Goal: Task Accomplishment & Management: Complete application form

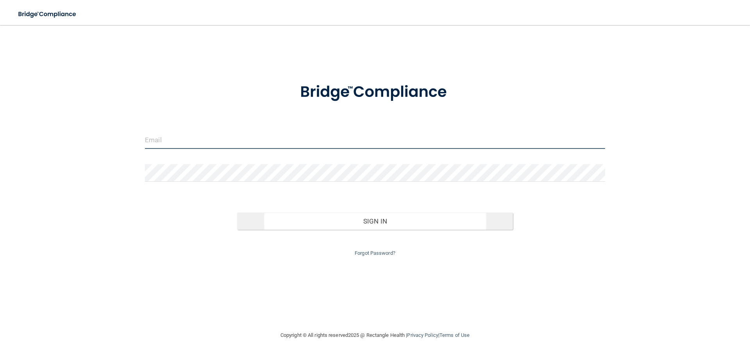
type input "[EMAIL_ADDRESS][DOMAIN_NAME]"
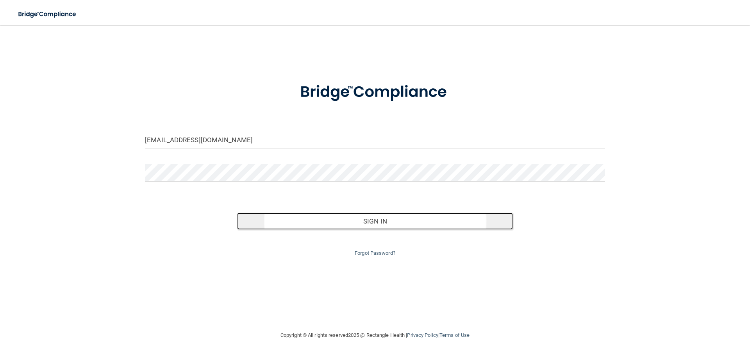
click at [372, 221] on button "Sign In" at bounding box center [375, 221] width 276 height 17
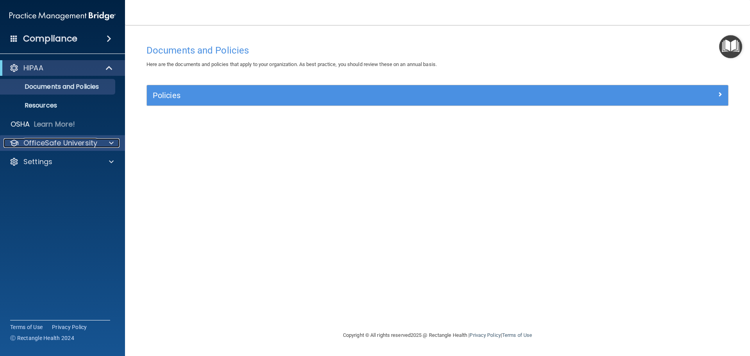
click at [95, 143] on p "OfficeSafe University" at bounding box center [60, 142] width 74 height 9
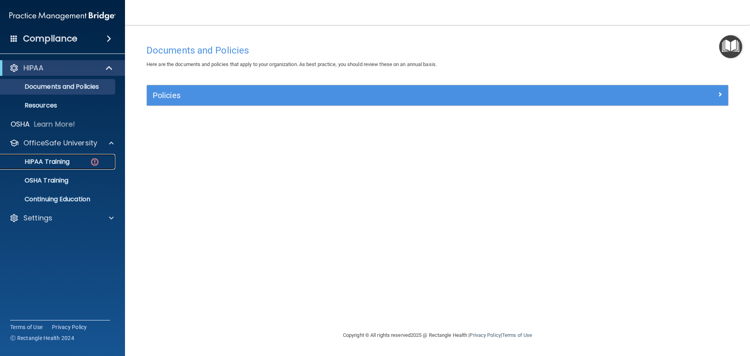
click at [66, 161] on p "HIPAA Training" at bounding box center [37, 162] width 64 height 8
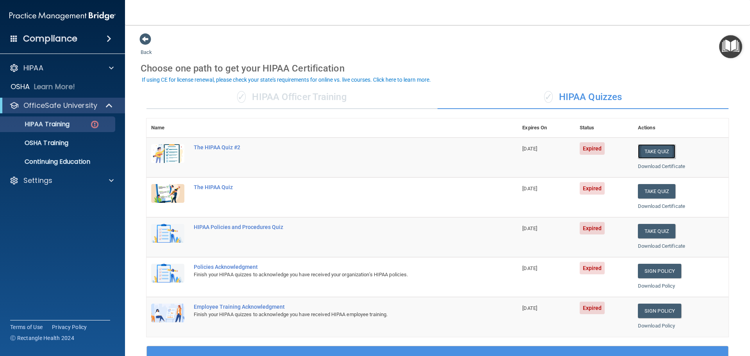
click at [654, 151] on button "Take Quiz" at bounding box center [657, 151] width 38 height 14
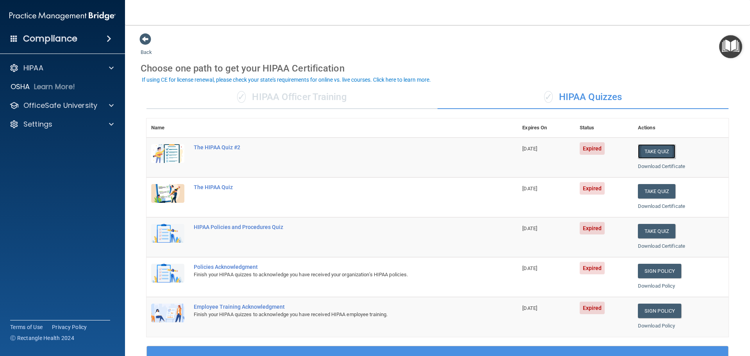
click at [654, 151] on button "Take Quiz" at bounding box center [657, 151] width 38 height 14
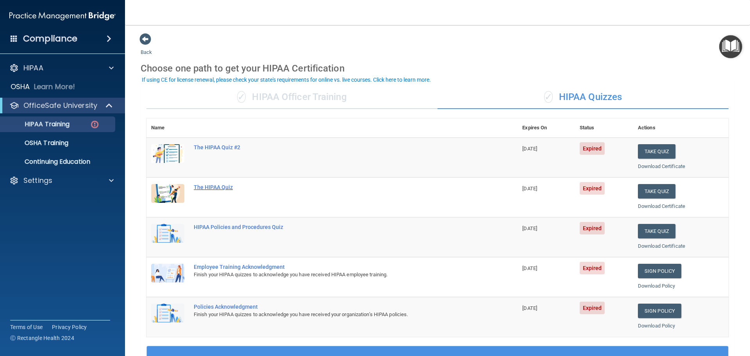
click at [222, 189] on div "The HIPAA Quiz" at bounding box center [336, 187] width 285 height 6
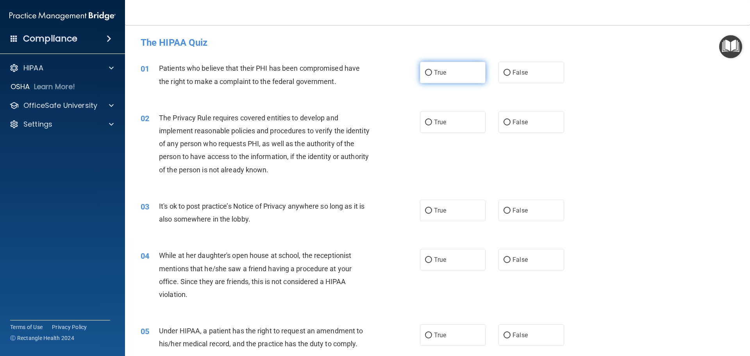
click at [425, 70] on input "True" at bounding box center [428, 73] width 7 height 6
radio input "true"
click at [425, 122] on input "True" at bounding box center [428, 123] width 7 height 6
radio input "true"
click at [506, 209] on input "False" at bounding box center [507, 211] width 7 height 6
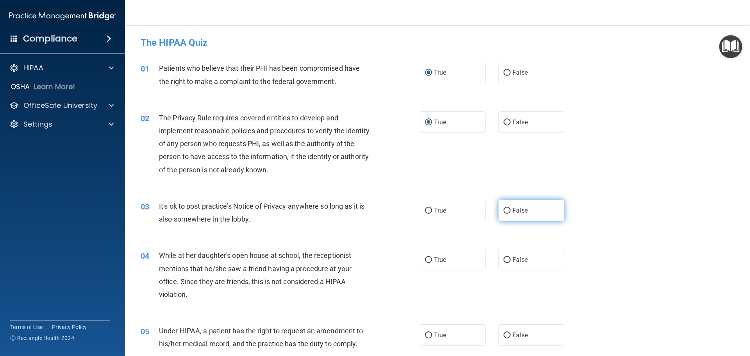
radio input "true"
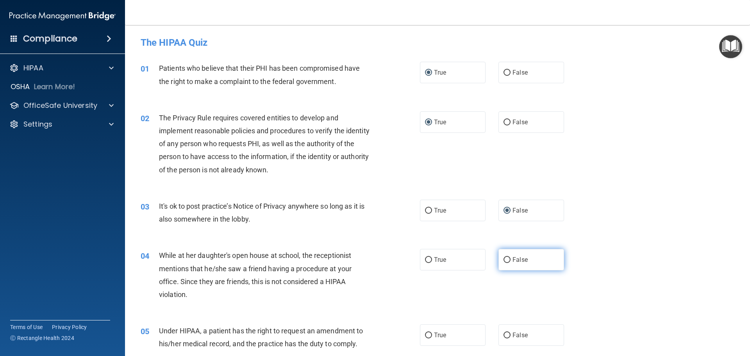
click at [504, 259] on input "False" at bounding box center [507, 260] width 7 height 6
radio input "true"
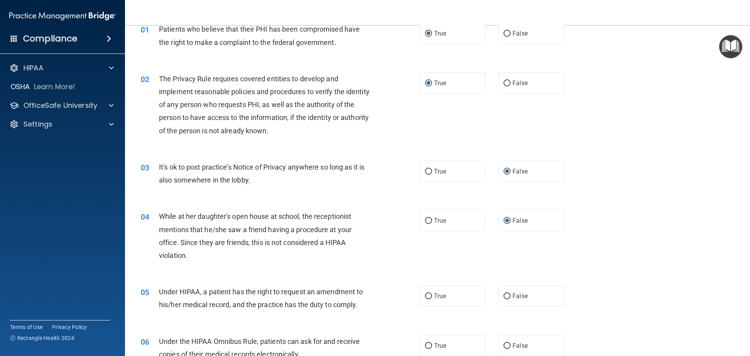
scroll to position [78, 0]
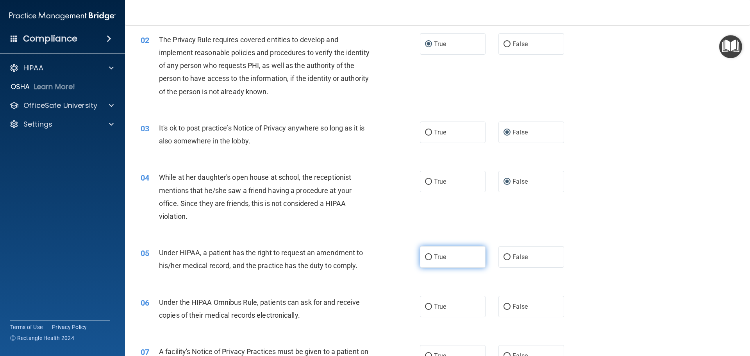
click at [425, 256] on input "True" at bounding box center [428, 257] width 7 height 6
radio input "true"
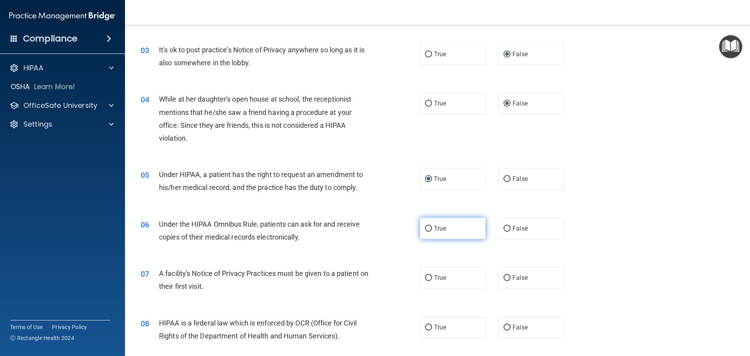
click at [425, 227] on input "True" at bounding box center [428, 229] width 7 height 6
radio input "true"
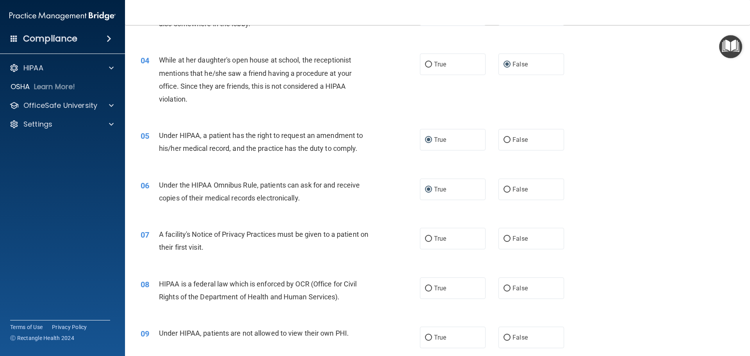
scroll to position [234, 0]
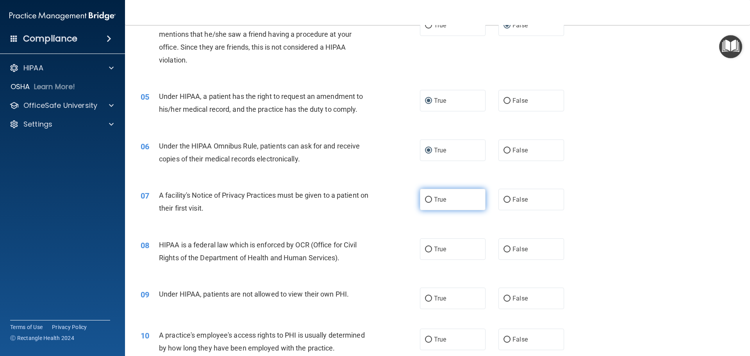
click at [425, 200] on input "True" at bounding box center [428, 200] width 7 height 6
radio input "true"
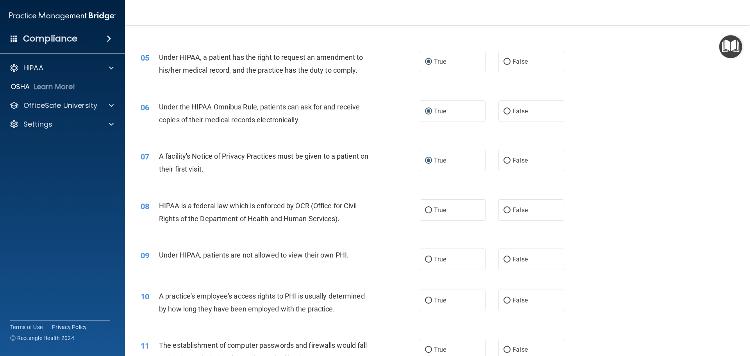
scroll to position [313, 0]
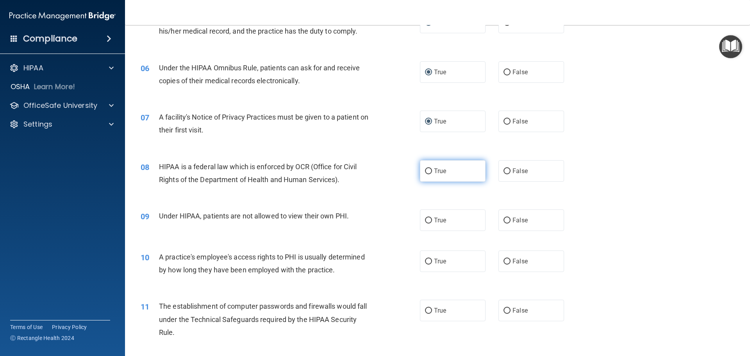
click at [425, 170] on input "True" at bounding box center [428, 171] width 7 height 6
radio input "true"
click at [504, 222] on input "False" at bounding box center [507, 221] width 7 height 6
radio input "true"
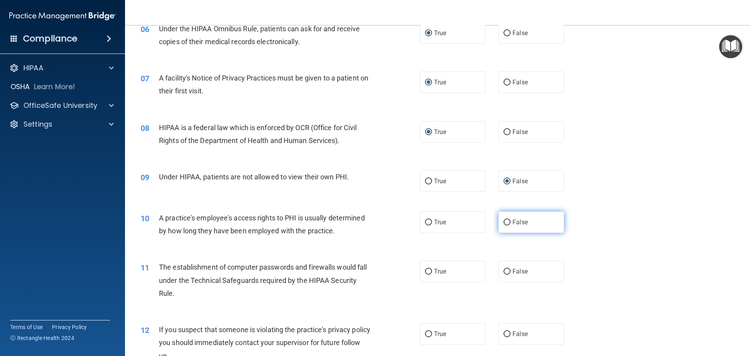
click at [504, 222] on input "False" at bounding box center [507, 223] width 7 height 6
radio input "true"
click at [425, 272] on input "True" at bounding box center [428, 272] width 7 height 6
radio input "true"
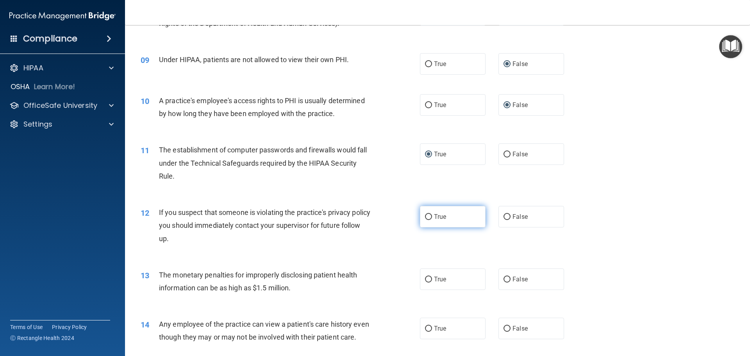
click at [427, 216] on input "True" at bounding box center [428, 217] width 7 height 6
radio input "true"
click at [427, 280] on input "True" at bounding box center [428, 280] width 7 height 6
radio input "true"
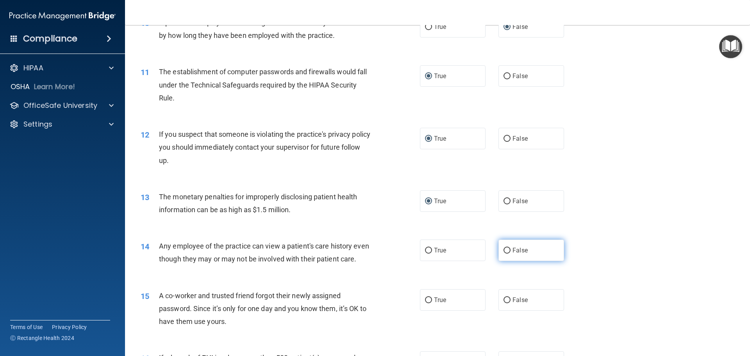
click at [504, 248] on input "False" at bounding box center [507, 251] width 7 height 6
radio input "true"
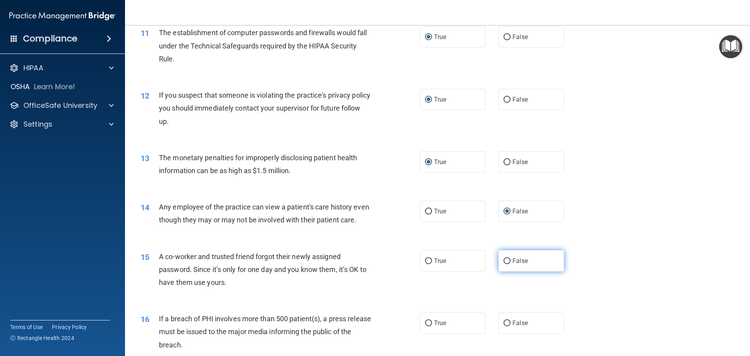
click at [504, 264] on input "False" at bounding box center [507, 261] width 7 height 6
radio input "true"
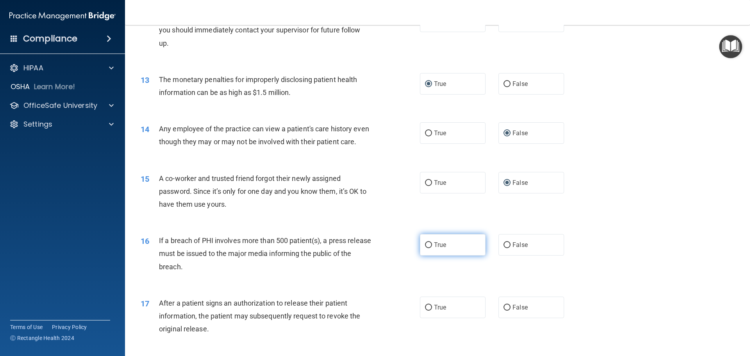
click at [425, 248] on input "True" at bounding box center [428, 245] width 7 height 6
radio input "true"
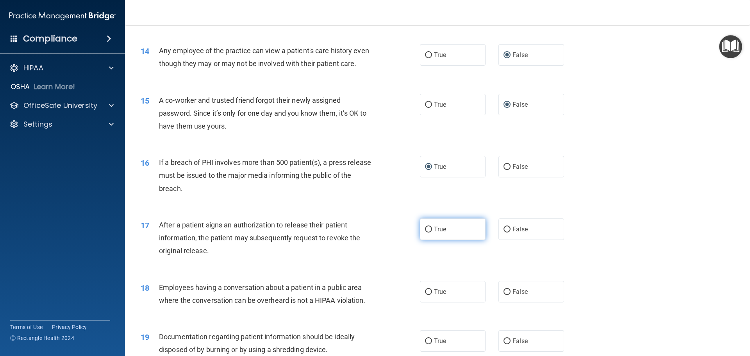
click at [426, 232] on input "True" at bounding box center [428, 230] width 7 height 6
radio input "true"
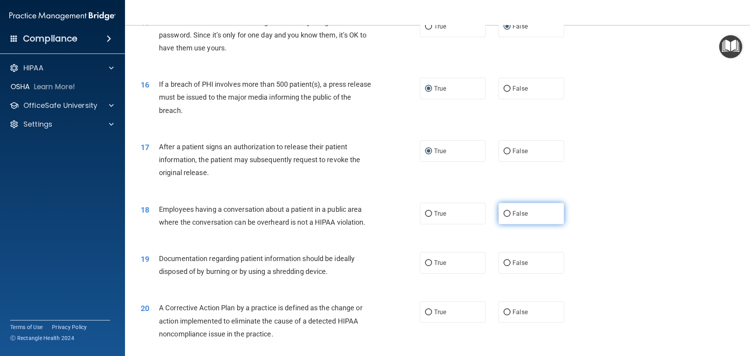
click at [504, 217] on input "False" at bounding box center [507, 214] width 7 height 6
radio input "true"
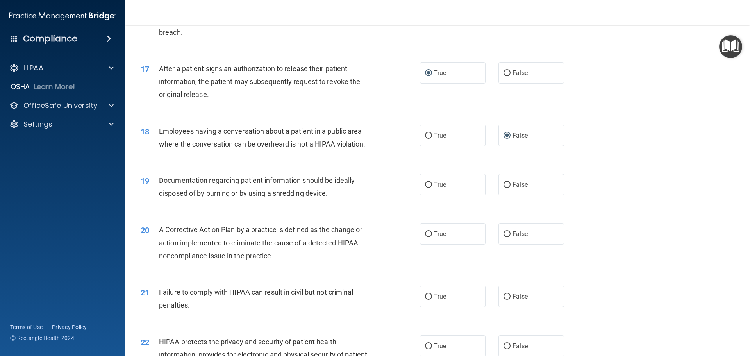
scroll to position [938, 0]
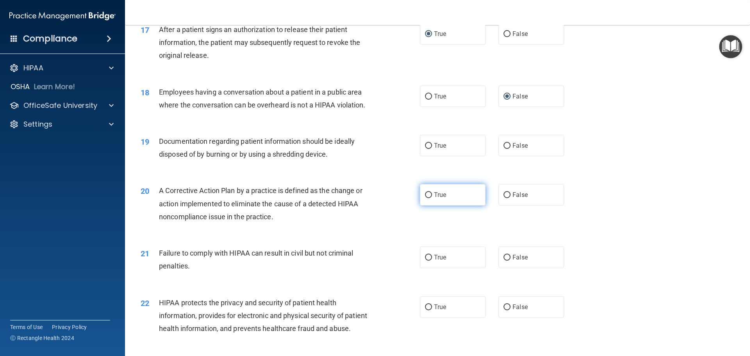
click at [425, 198] on input "True" at bounding box center [428, 195] width 7 height 6
radio input "true"
click at [425, 149] on input "True" at bounding box center [428, 146] width 7 height 6
radio input "true"
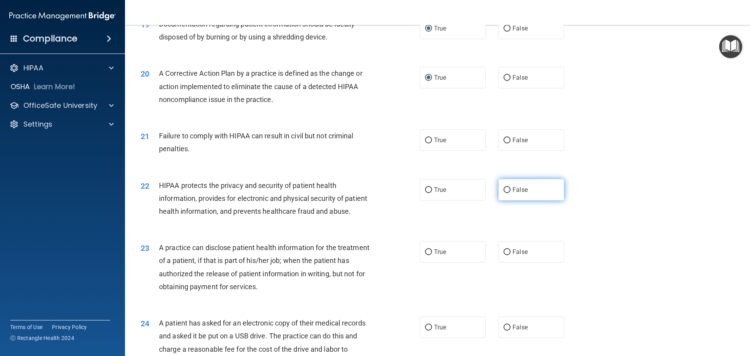
click at [504, 193] on input "False" at bounding box center [507, 190] width 7 height 6
radio input "true"
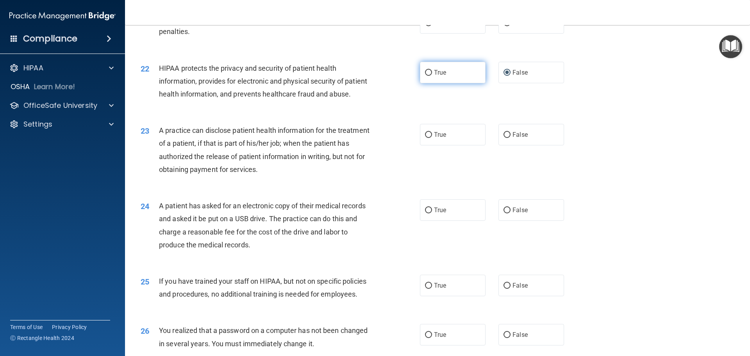
scroll to position [1133, 0]
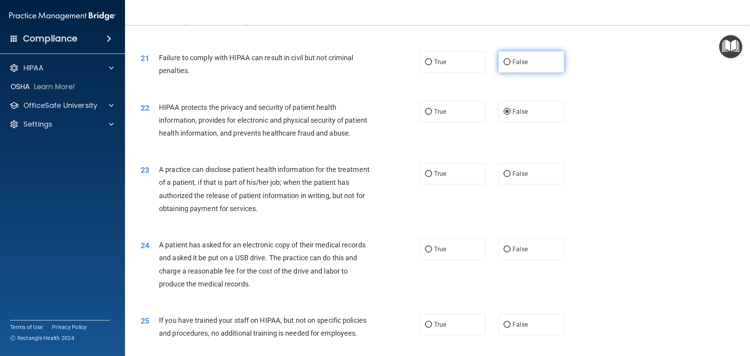
click at [504, 65] on input "False" at bounding box center [507, 62] width 7 height 6
radio input "true"
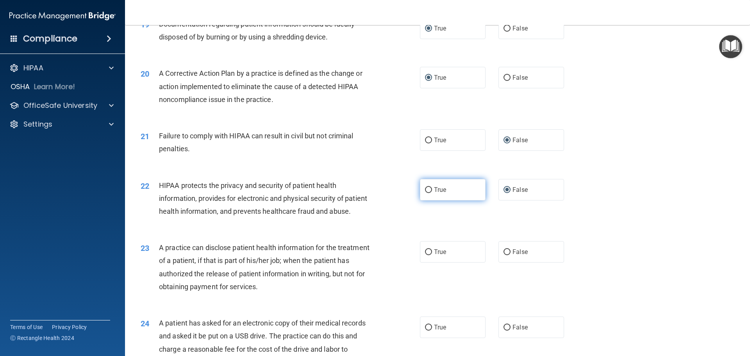
click at [425, 193] on input "True" at bounding box center [428, 190] width 7 height 6
radio input "true"
radio input "false"
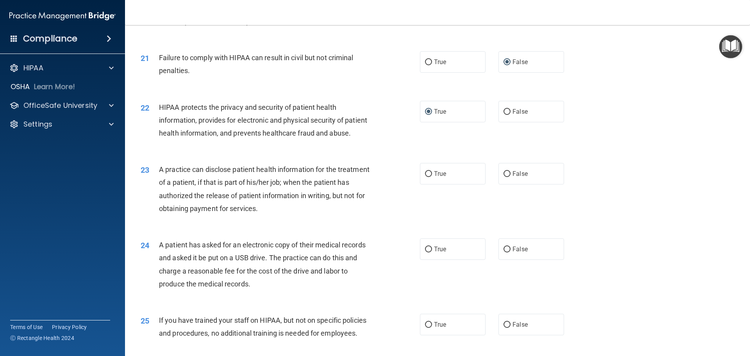
scroll to position [1172, 0]
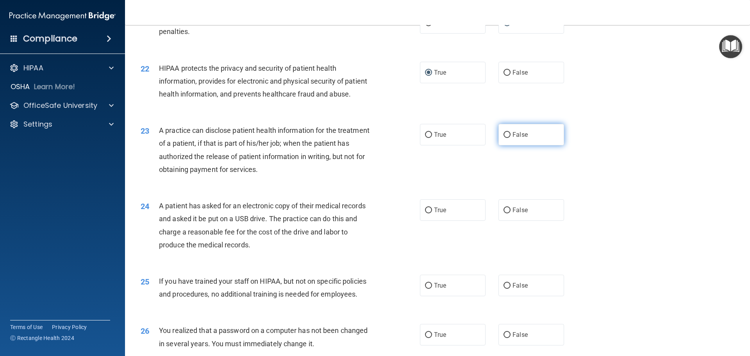
click at [505, 138] on input "False" at bounding box center [507, 135] width 7 height 6
radio input "true"
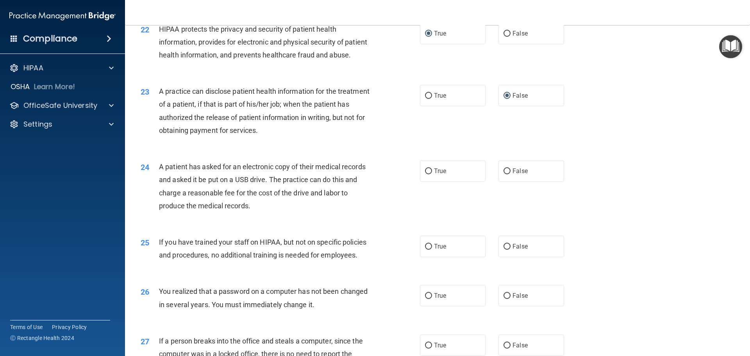
scroll to position [1250, 0]
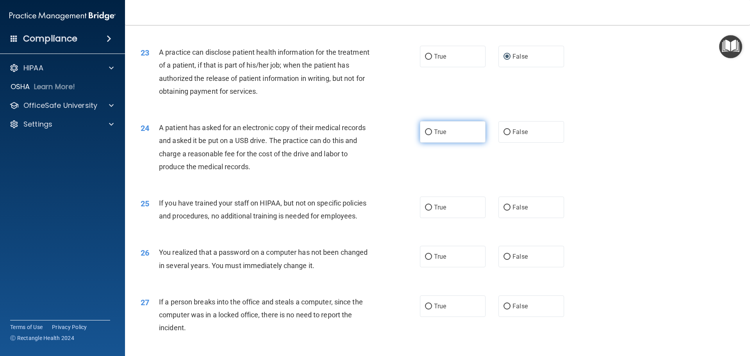
click at [426, 135] on input "True" at bounding box center [428, 132] width 7 height 6
radio input "true"
click at [504, 211] on input "False" at bounding box center [507, 208] width 7 height 6
radio input "true"
click at [425, 260] on input "True" at bounding box center [428, 257] width 7 height 6
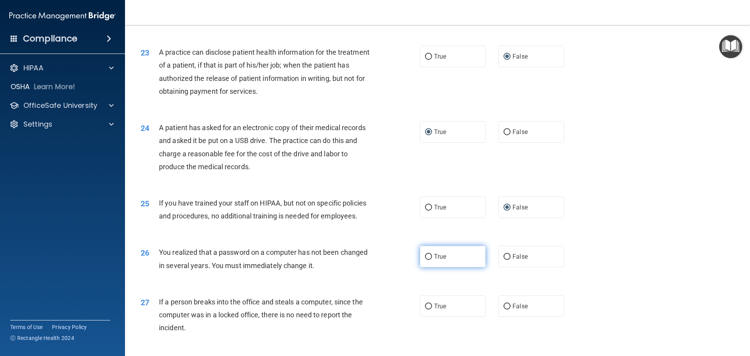
radio input "true"
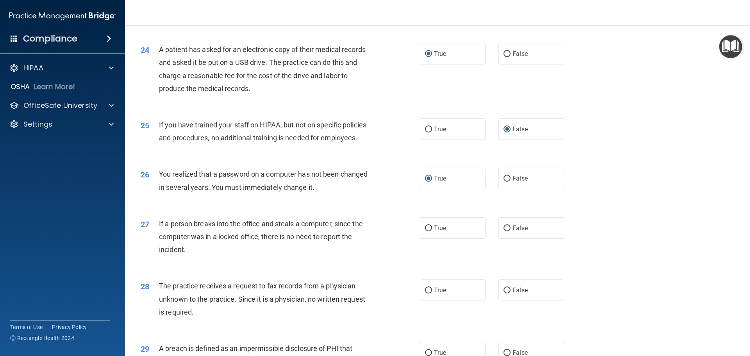
scroll to position [1367, 0]
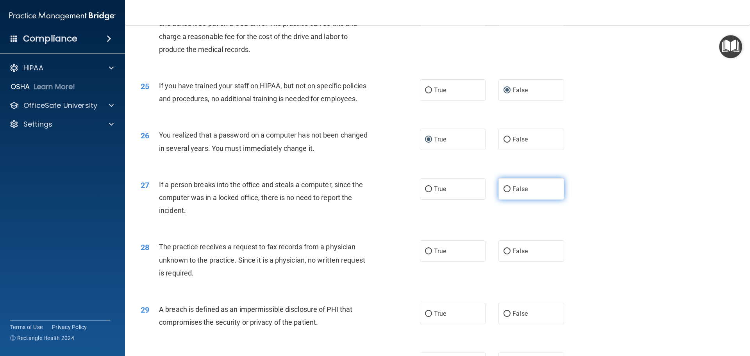
click at [504, 192] on input "False" at bounding box center [507, 189] width 7 height 6
radio input "true"
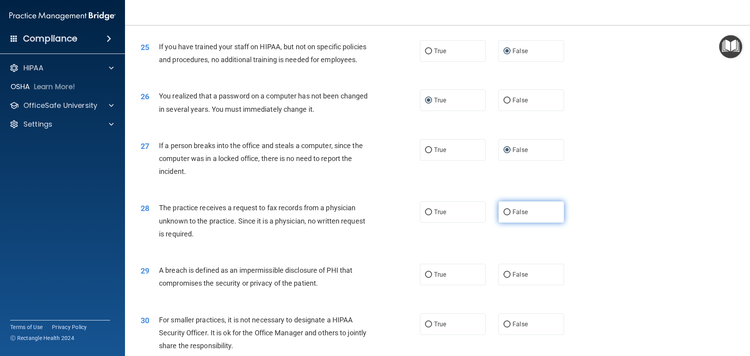
click at [506, 215] on input "False" at bounding box center [507, 212] width 7 height 6
radio input "true"
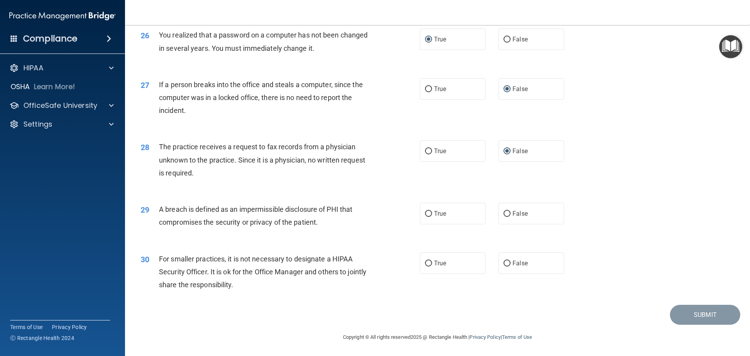
scroll to position [1493, 0]
click at [426, 214] on input "True" at bounding box center [428, 214] width 7 height 6
radio input "true"
click at [504, 261] on input "False" at bounding box center [507, 264] width 7 height 6
radio input "true"
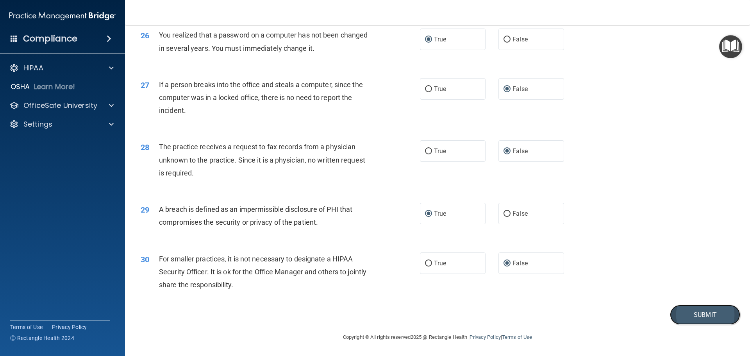
click at [693, 313] on button "Submit" at bounding box center [705, 315] width 70 height 20
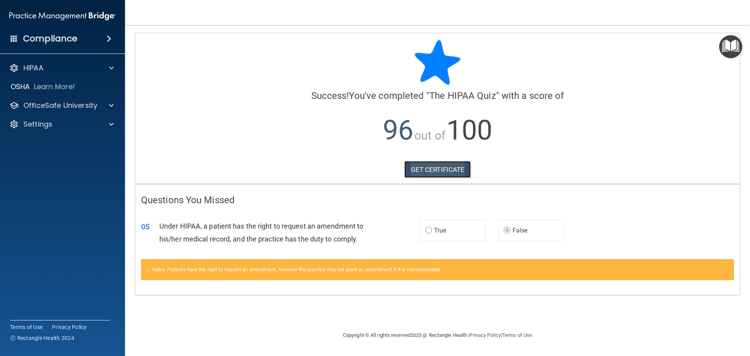
click at [438, 168] on link "GET CERTIFICATE" at bounding box center [437, 169] width 67 height 17
click at [63, 102] on p "OfficeSafe University" at bounding box center [60, 105] width 74 height 9
click at [49, 128] on p "HIPAA Training" at bounding box center [37, 124] width 64 height 8
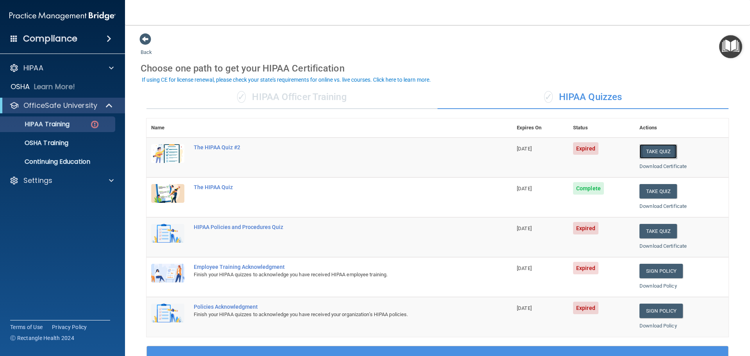
click at [653, 150] on button "Take Quiz" at bounding box center [659, 151] width 38 height 14
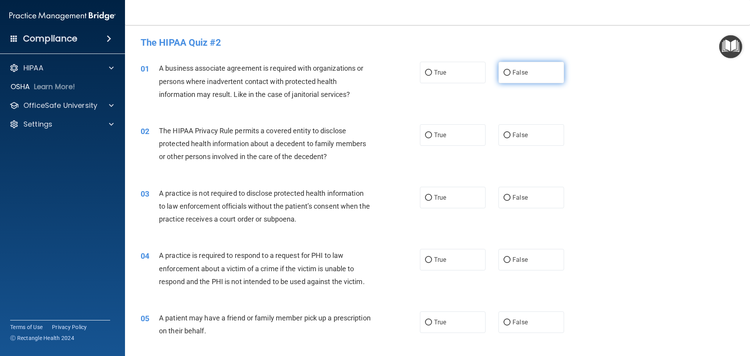
click at [504, 73] on input "False" at bounding box center [507, 73] width 7 height 6
radio input "true"
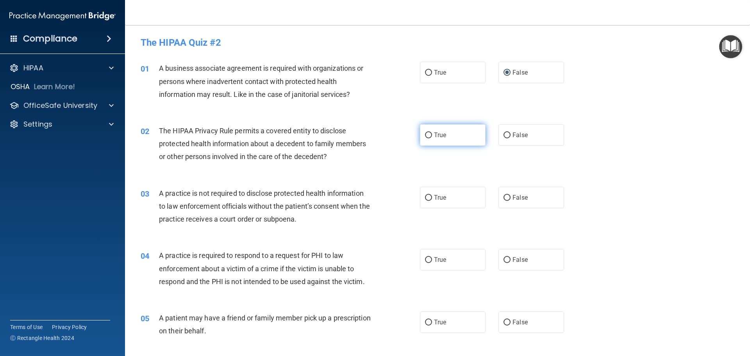
click at [425, 134] on input "True" at bounding box center [428, 135] width 7 height 6
radio input "true"
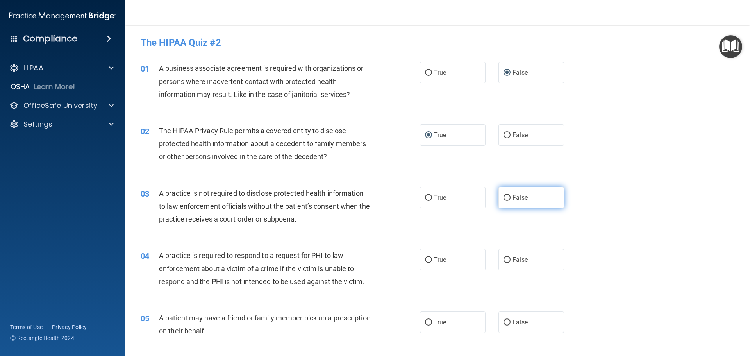
click at [504, 196] on input "False" at bounding box center [507, 198] width 7 height 6
radio input "true"
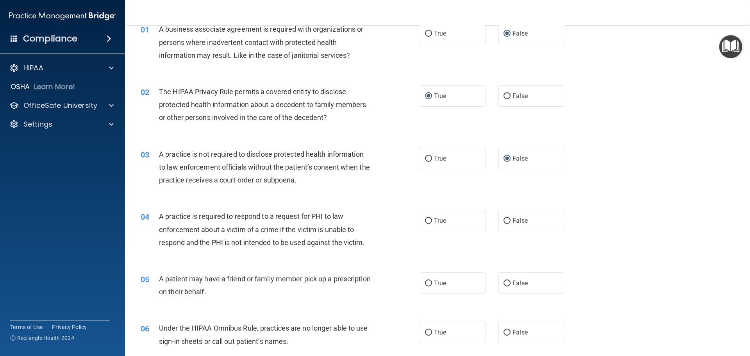
scroll to position [78, 0]
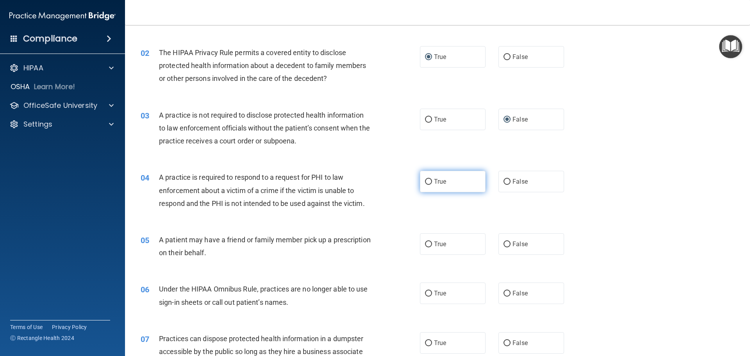
click at [425, 180] on input "True" at bounding box center [428, 182] width 7 height 6
radio input "true"
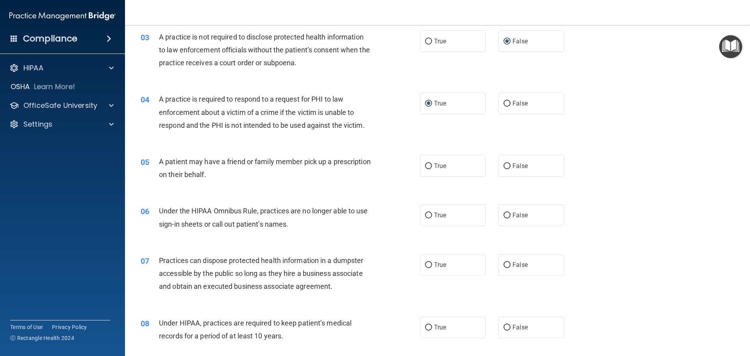
scroll to position [195, 0]
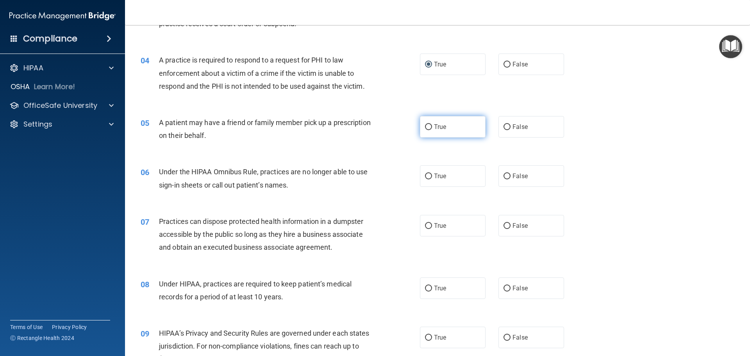
click at [425, 126] on input "True" at bounding box center [428, 127] width 7 height 6
radio input "true"
click at [505, 174] on input "False" at bounding box center [507, 176] width 7 height 6
radio input "true"
click at [504, 224] on input "False" at bounding box center [507, 226] width 7 height 6
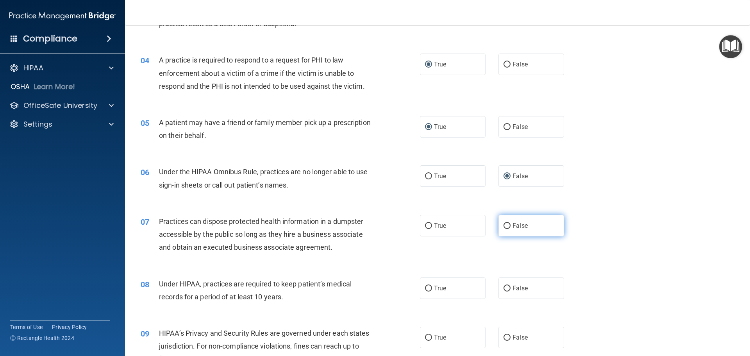
radio input "true"
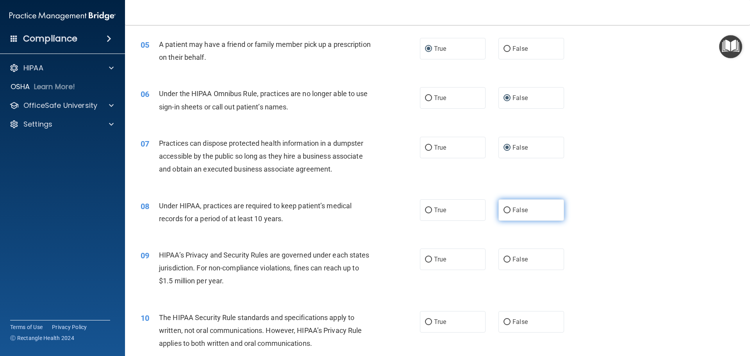
click at [504, 209] on input "False" at bounding box center [507, 210] width 7 height 6
radio input "true"
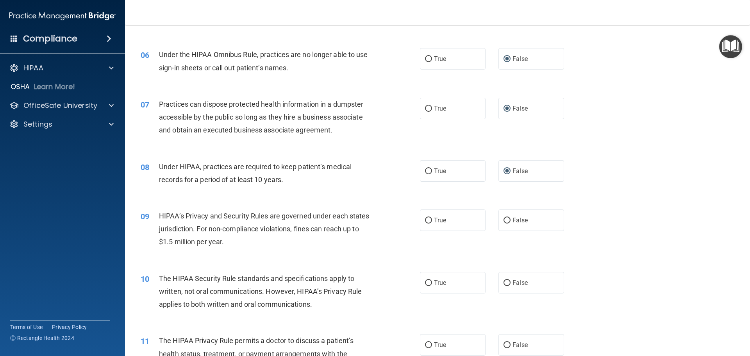
scroll to position [352, 0]
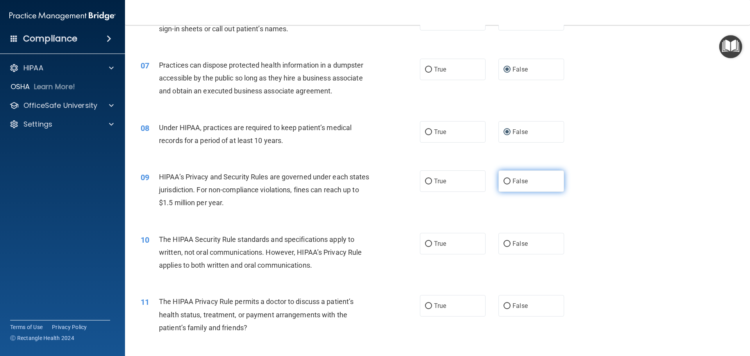
click at [505, 180] on input "False" at bounding box center [507, 182] width 7 height 6
radio input "true"
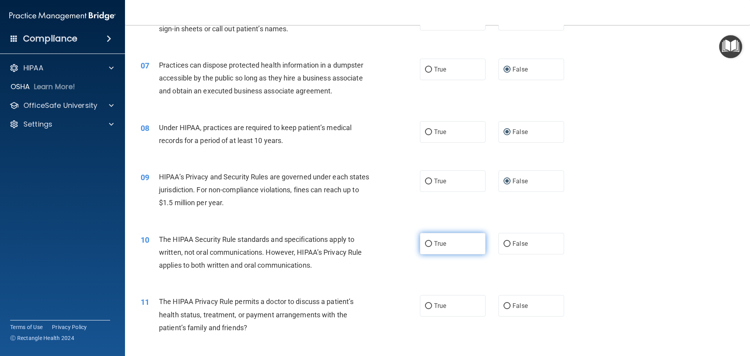
click at [426, 241] on input "True" at bounding box center [428, 244] width 7 height 6
radio input "true"
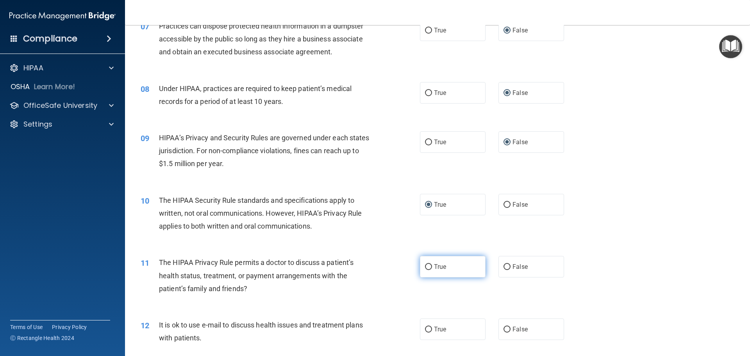
click at [427, 265] on input "True" at bounding box center [428, 267] width 7 height 6
radio input "true"
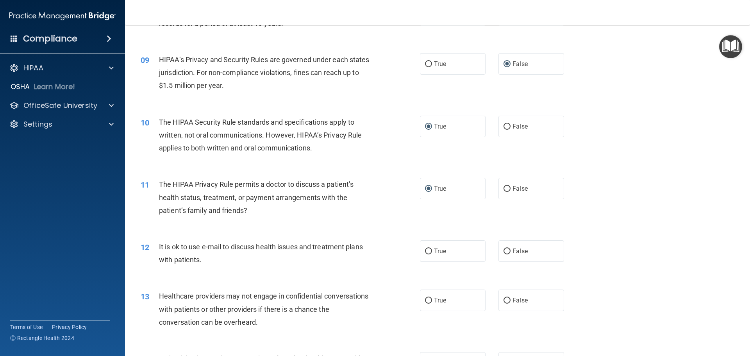
scroll to position [547, 0]
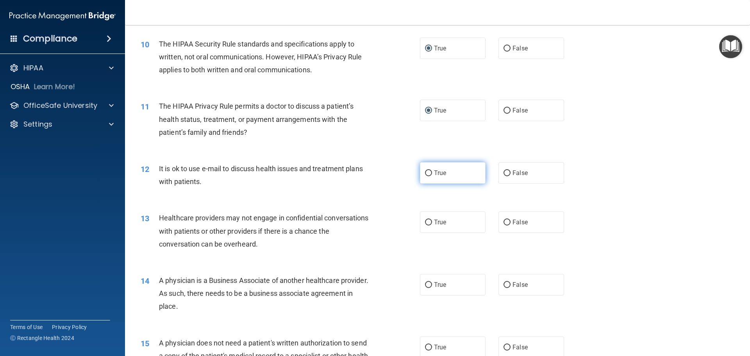
click at [426, 172] on input "True" at bounding box center [428, 173] width 7 height 6
radio input "true"
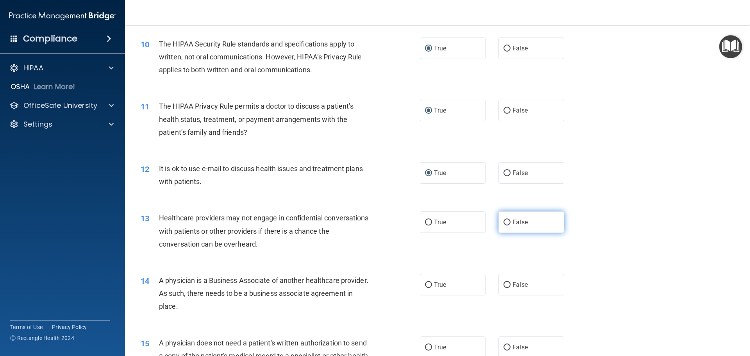
click at [504, 222] on input "False" at bounding box center [507, 223] width 7 height 6
radio input "true"
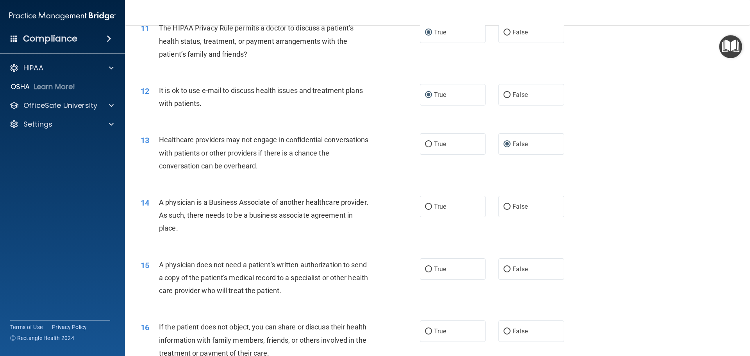
scroll to position [664, 0]
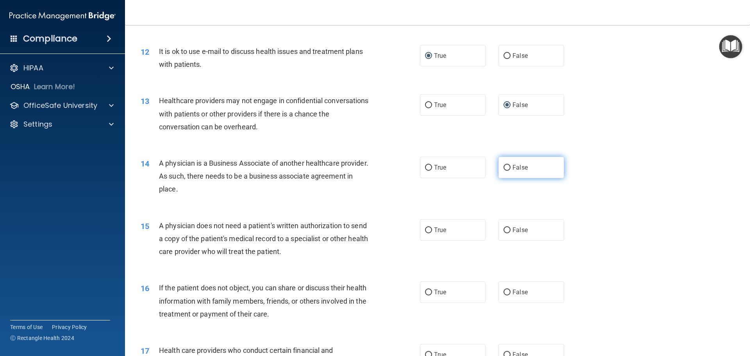
click at [505, 166] on input "False" at bounding box center [507, 168] width 7 height 6
radio input "true"
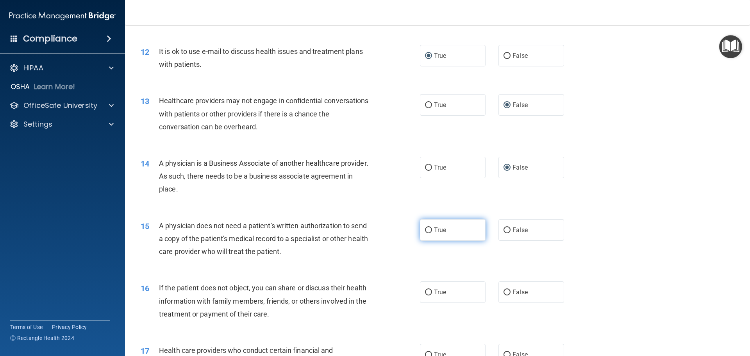
click at [434, 229] on span "True" at bounding box center [440, 229] width 12 height 7
click at [432, 229] on input "True" at bounding box center [428, 230] width 7 height 6
radio input "true"
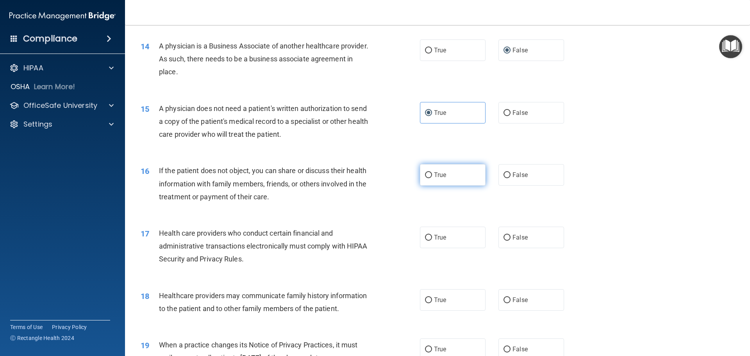
click at [426, 173] on input "True" at bounding box center [428, 175] width 7 height 6
radio input "true"
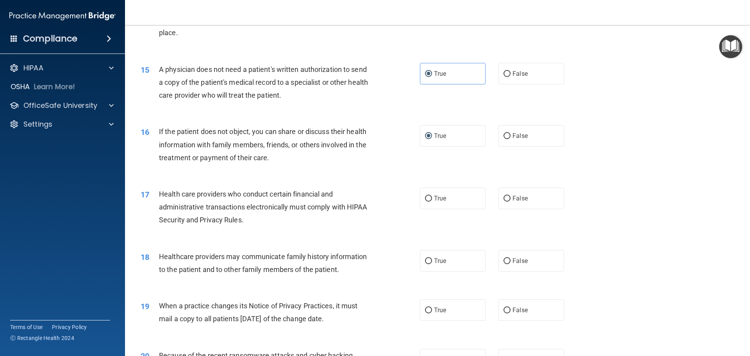
scroll to position [860, 0]
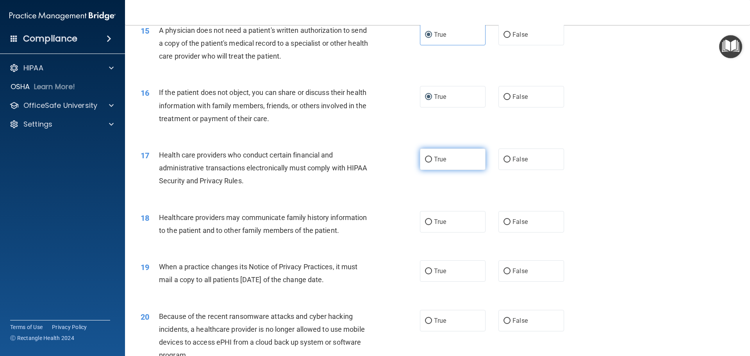
click at [426, 159] on input "True" at bounding box center [428, 160] width 7 height 6
radio input "true"
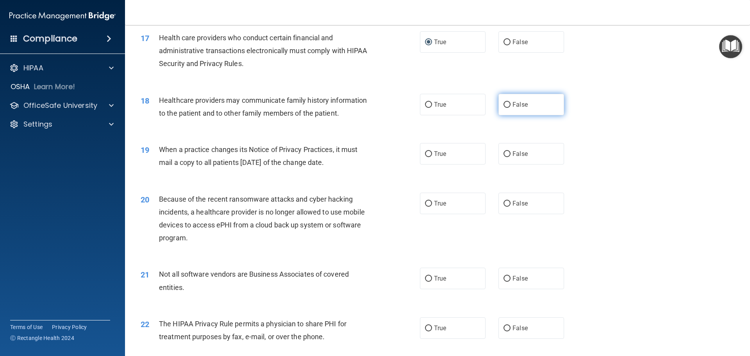
click at [505, 104] on input "False" at bounding box center [507, 105] width 7 height 6
radio input "true"
click at [504, 152] on input "False" at bounding box center [507, 154] width 7 height 6
radio input "true"
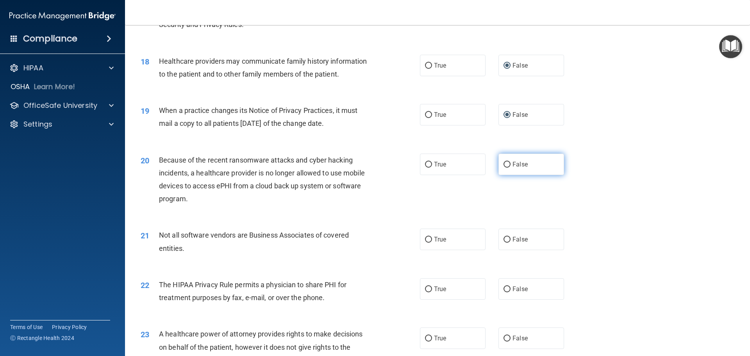
click at [504, 164] on input "False" at bounding box center [507, 165] width 7 height 6
radio input "true"
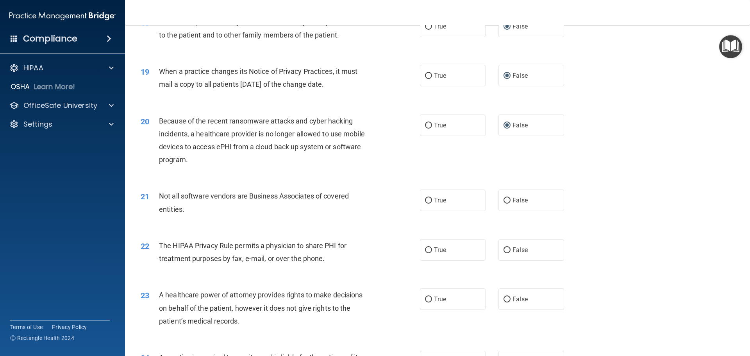
scroll to position [1133, 0]
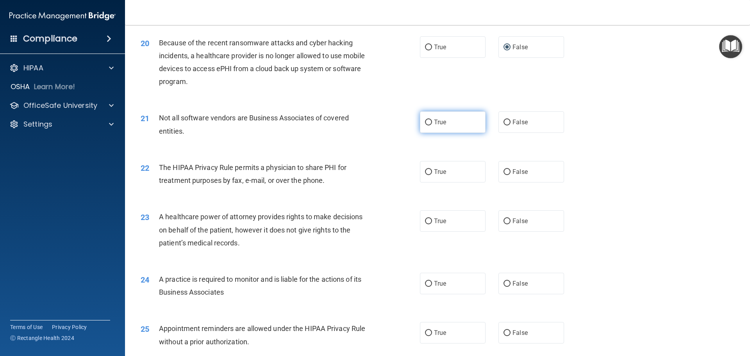
click at [426, 122] on input "True" at bounding box center [428, 123] width 7 height 6
radio input "true"
click at [425, 169] on input "True" at bounding box center [428, 172] width 7 height 6
radio input "true"
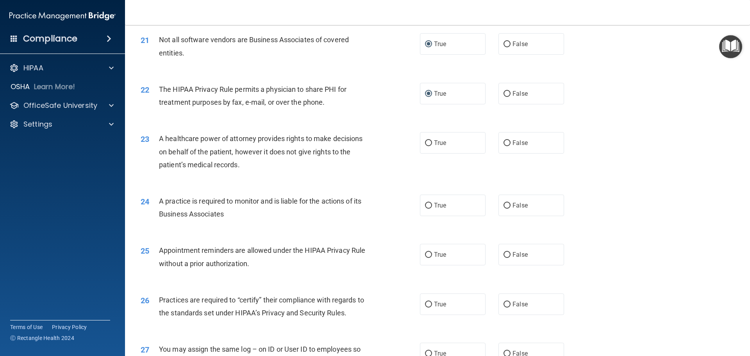
scroll to position [1250, 0]
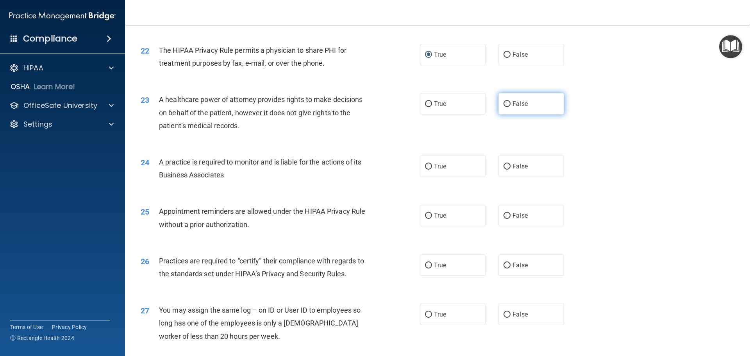
click at [504, 104] on input "False" at bounding box center [507, 104] width 7 height 6
radio input "true"
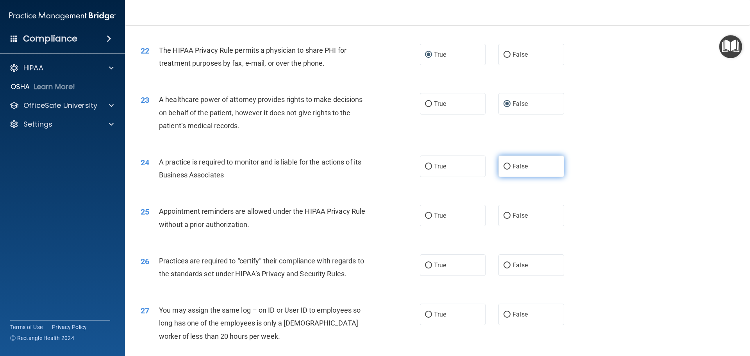
click at [504, 167] on input "False" at bounding box center [507, 167] width 7 height 6
radio input "true"
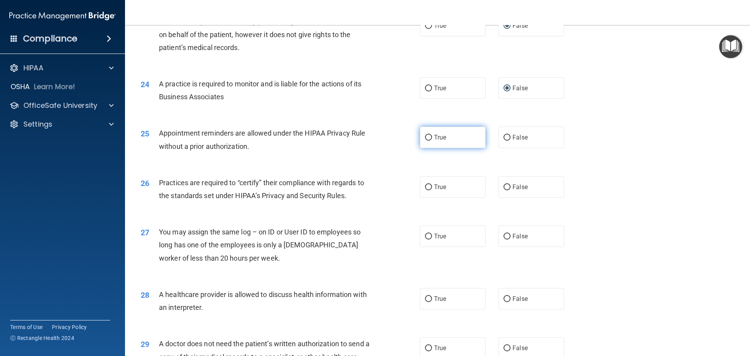
click at [425, 135] on input "True" at bounding box center [428, 138] width 7 height 6
radio input "true"
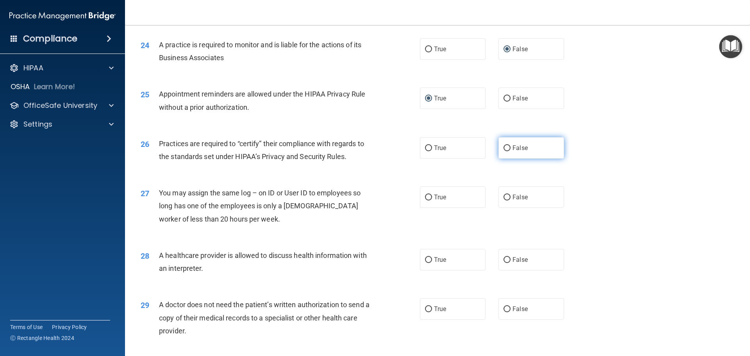
click at [504, 146] on input "False" at bounding box center [507, 148] width 7 height 6
radio input "true"
click at [504, 195] on input "False" at bounding box center [507, 198] width 7 height 6
radio input "true"
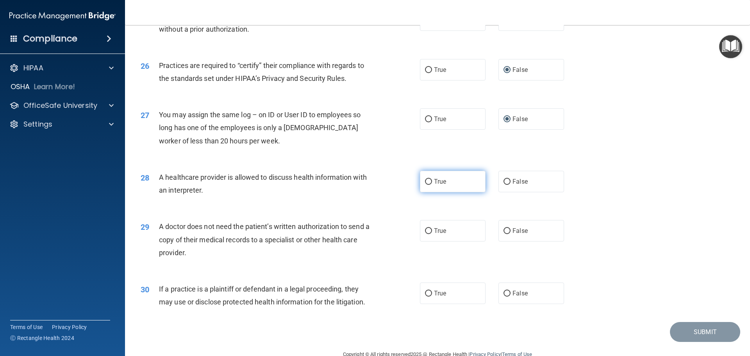
drag, startPoint x: 425, startPoint y: 181, endPoint x: 432, endPoint y: 180, distance: 7.2
click at [425, 181] on input "True" at bounding box center [428, 182] width 7 height 6
radio input "true"
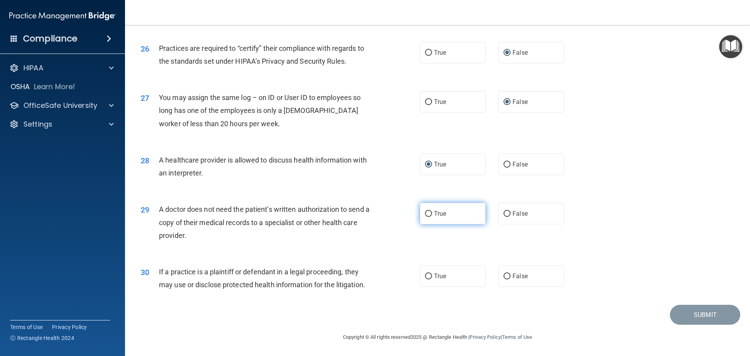
click at [425, 213] on input "True" at bounding box center [428, 214] width 7 height 6
radio input "true"
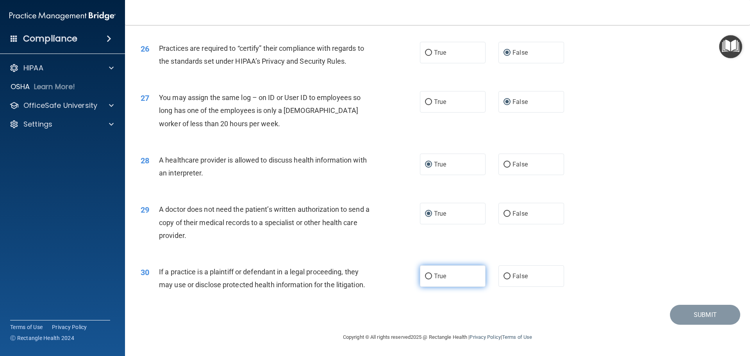
click at [425, 275] on input "True" at bounding box center [428, 276] width 7 height 6
radio input "true"
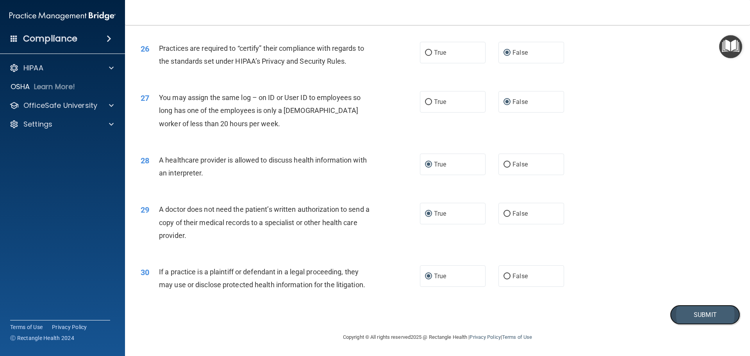
click at [685, 312] on button "Submit" at bounding box center [705, 315] width 70 height 20
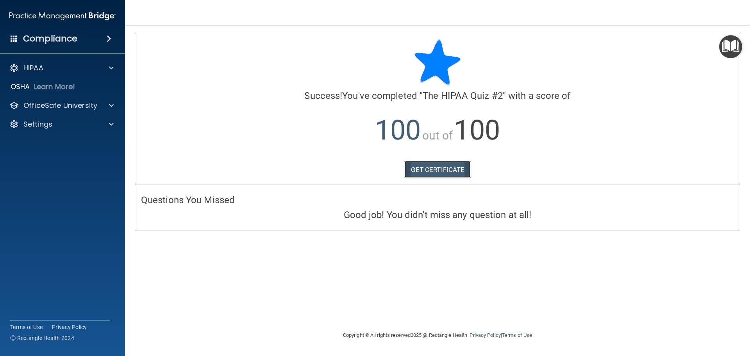
click at [437, 168] on link "GET CERTIFICATE" at bounding box center [437, 169] width 67 height 17
click at [86, 105] on p "OfficeSafe University" at bounding box center [60, 105] width 74 height 9
click at [61, 124] on p "HIPAA Training" at bounding box center [37, 124] width 64 height 8
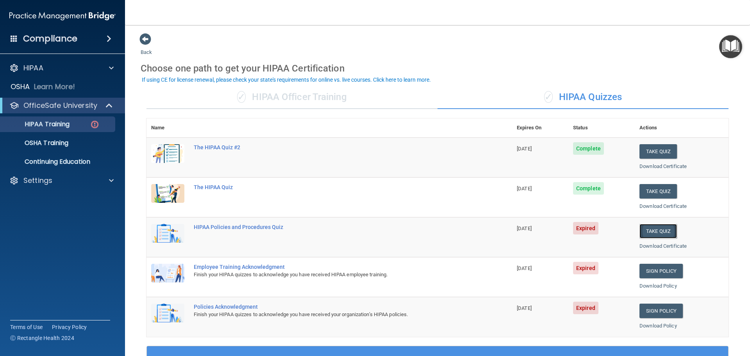
click at [651, 231] on button "Take Quiz" at bounding box center [659, 231] width 38 height 14
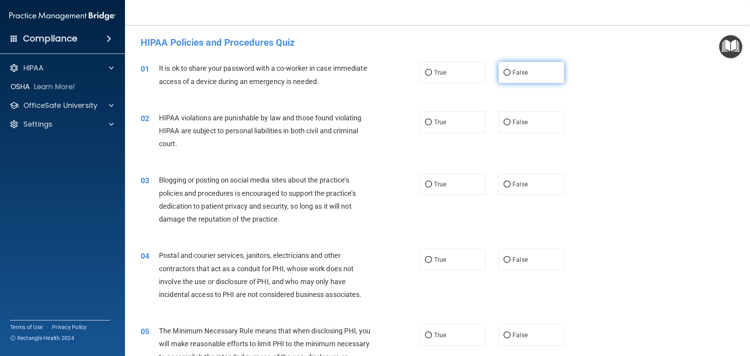
click at [505, 73] on input "False" at bounding box center [507, 73] width 7 height 6
radio input "true"
click at [428, 122] on input "True" at bounding box center [428, 123] width 7 height 6
radio input "true"
click at [504, 184] on input "False" at bounding box center [507, 185] width 7 height 6
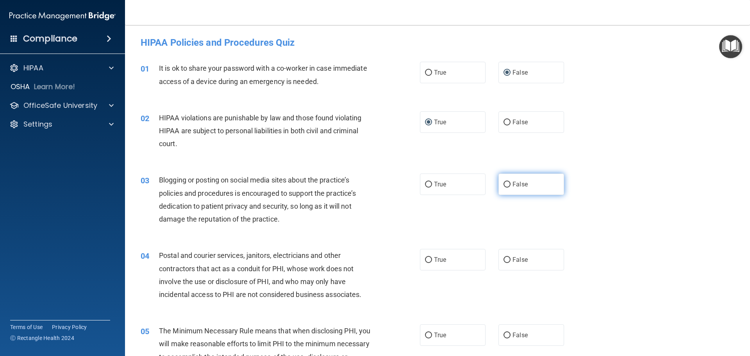
radio input "true"
click at [425, 259] on input "True" at bounding box center [428, 260] width 7 height 6
radio input "true"
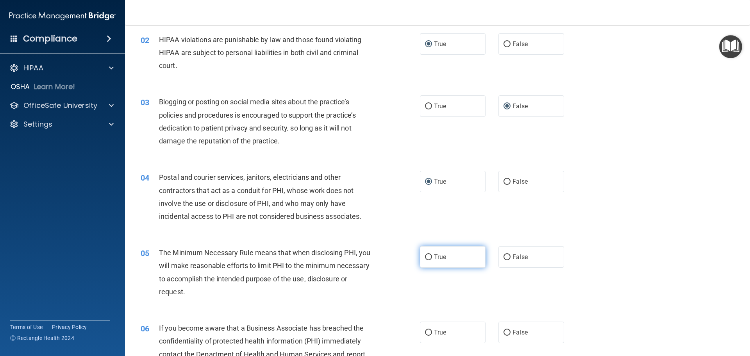
click at [425, 256] on input "True" at bounding box center [428, 257] width 7 height 6
radio input "true"
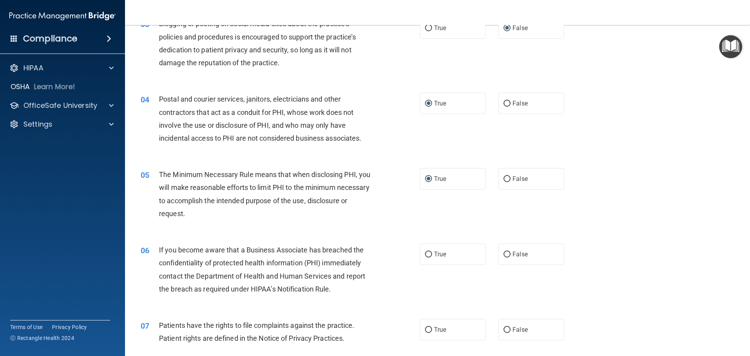
scroll to position [234, 0]
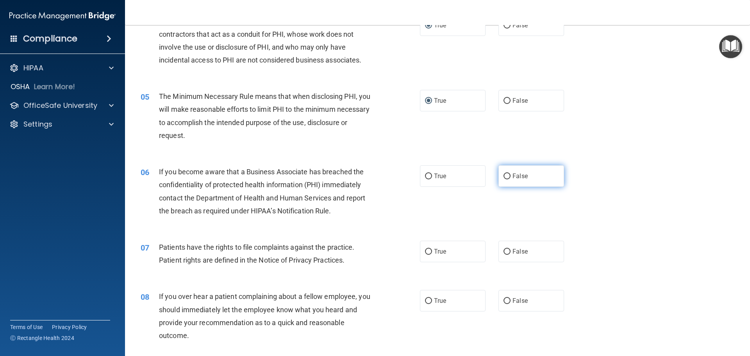
click at [504, 175] on input "False" at bounding box center [507, 176] width 7 height 6
radio input "true"
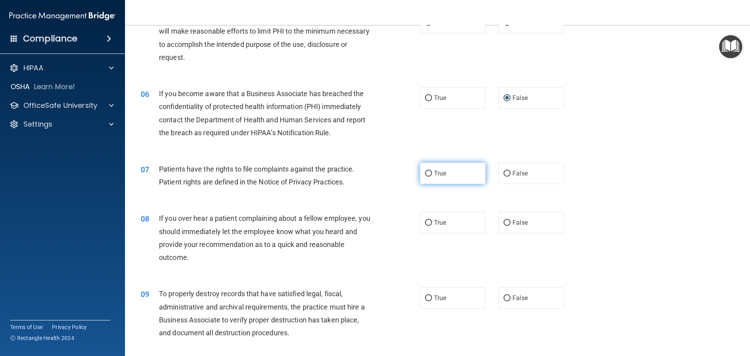
click at [425, 173] on input "True" at bounding box center [428, 174] width 7 height 6
radio input "true"
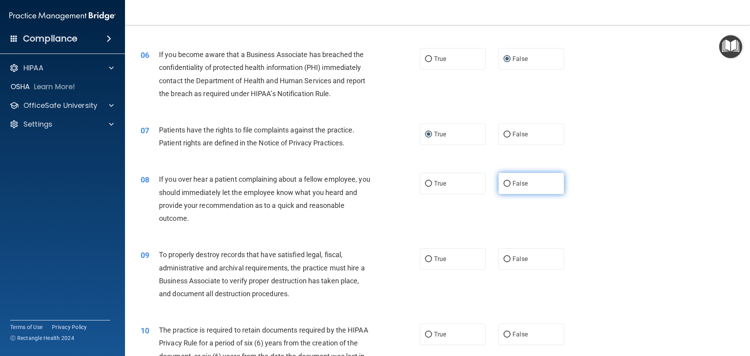
click at [504, 183] on input "False" at bounding box center [507, 184] width 7 height 6
radio input "true"
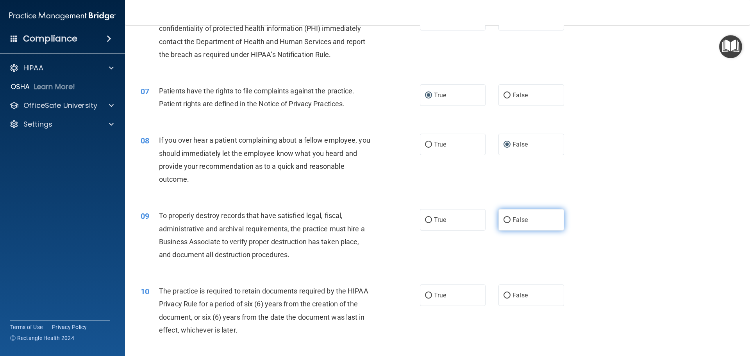
click at [504, 220] on input "False" at bounding box center [507, 220] width 7 height 6
radio input "true"
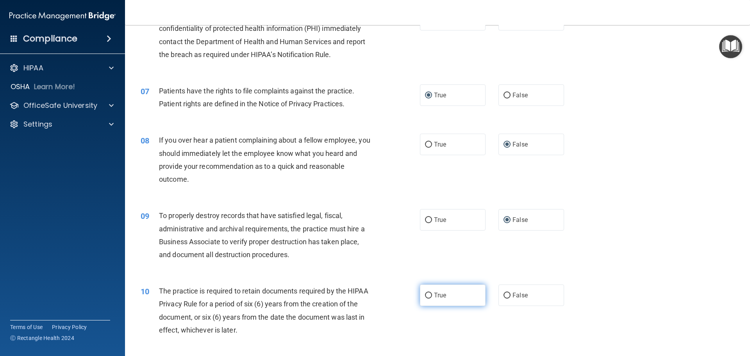
click at [427, 293] on input "True" at bounding box center [428, 296] width 7 height 6
radio input "true"
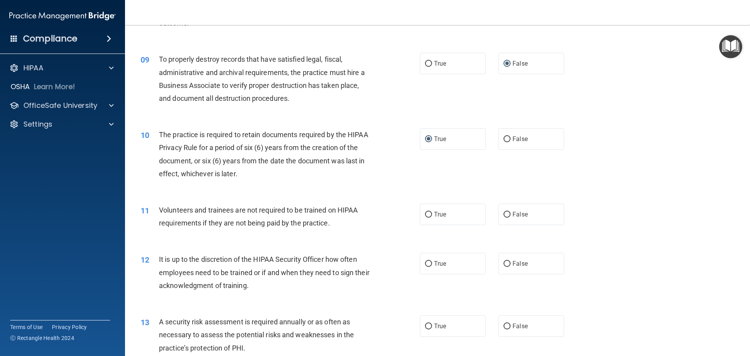
scroll to position [586, 0]
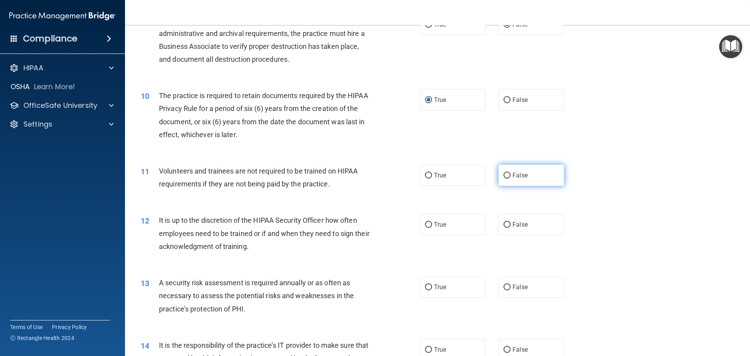
click at [504, 175] on input "False" at bounding box center [507, 176] width 7 height 6
radio input "true"
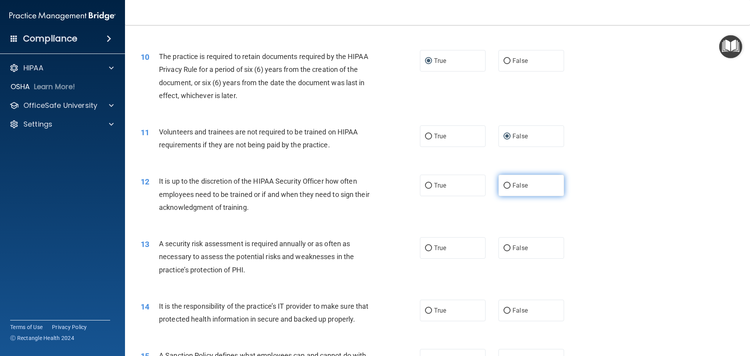
click at [504, 183] on input "False" at bounding box center [507, 186] width 7 height 6
radio input "true"
drag, startPoint x: 424, startPoint y: 246, endPoint x: 492, endPoint y: 245, distance: 68.4
click at [425, 247] on input "True" at bounding box center [428, 248] width 7 height 6
radio input "true"
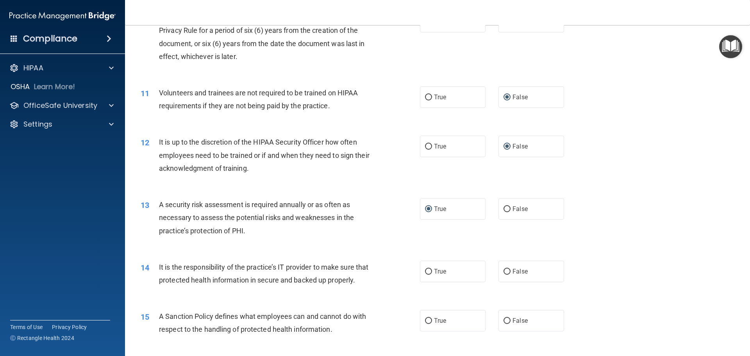
scroll to position [703, 0]
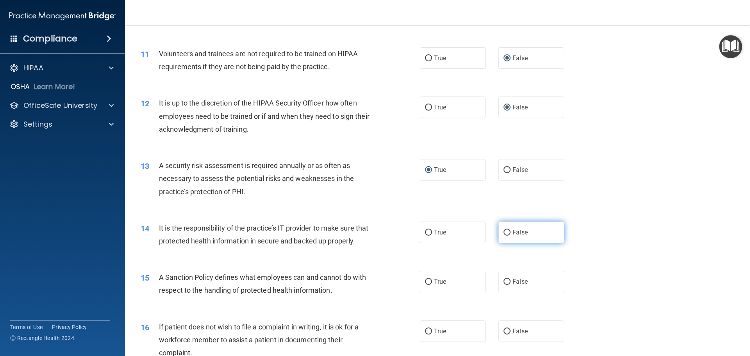
click at [505, 230] on input "False" at bounding box center [507, 233] width 7 height 6
radio input "true"
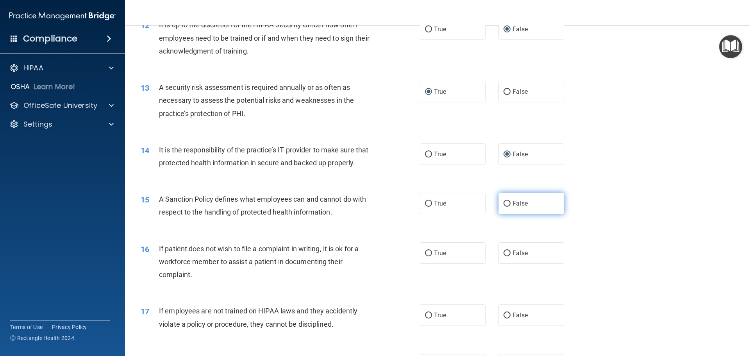
click at [504, 207] on input "False" at bounding box center [507, 204] width 7 height 6
radio input "true"
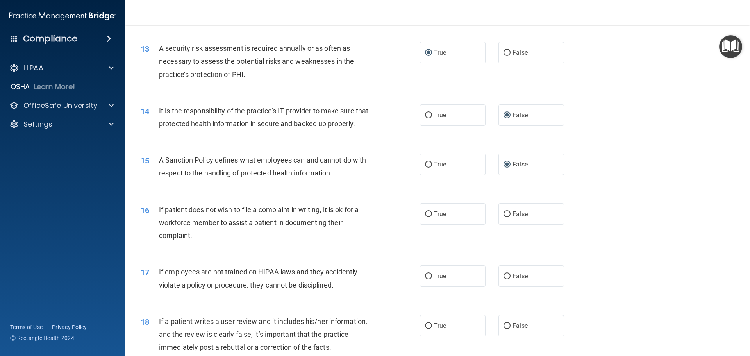
scroll to position [860, 0]
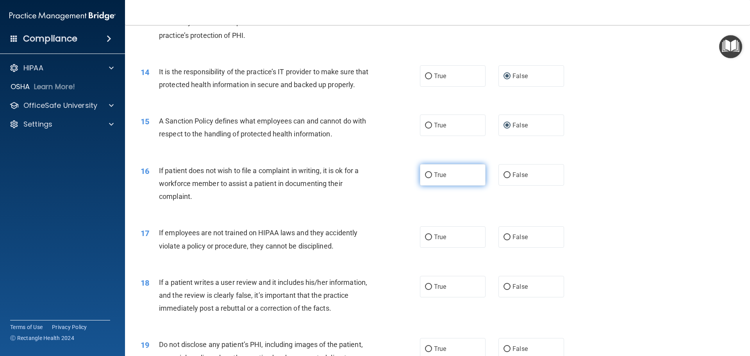
click at [426, 178] on input "True" at bounding box center [428, 175] width 7 height 6
radio input "true"
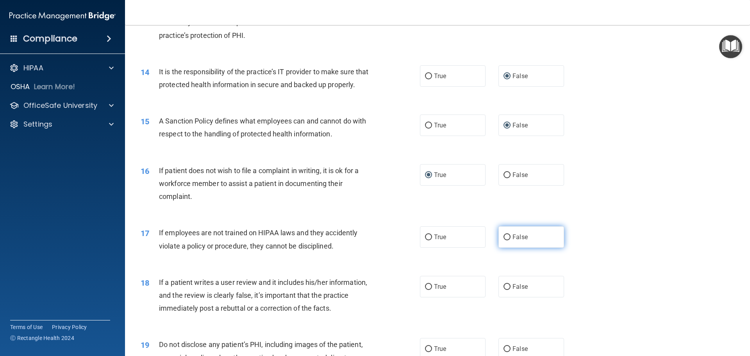
click at [505, 240] on input "False" at bounding box center [507, 237] width 7 height 6
radio input "true"
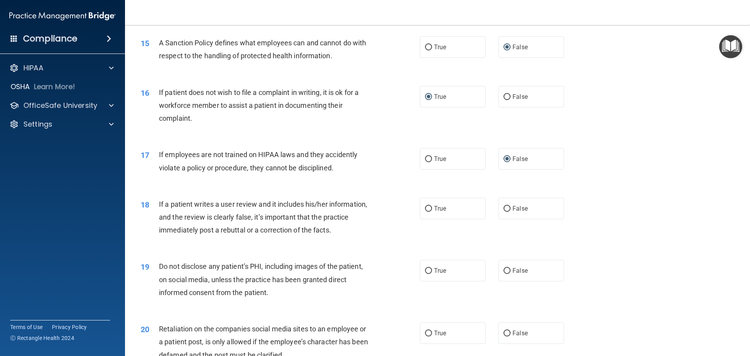
scroll to position [977, 0]
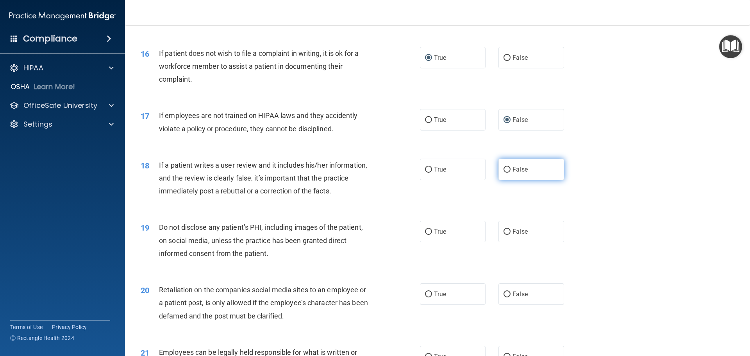
click at [504, 173] on input "False" at bounding box center [507, 170] width 7 height 6
radio input "true"
click at [425, 235] on input "True" at bounding box center [428, 232] width 7 height 6
radio input "true"
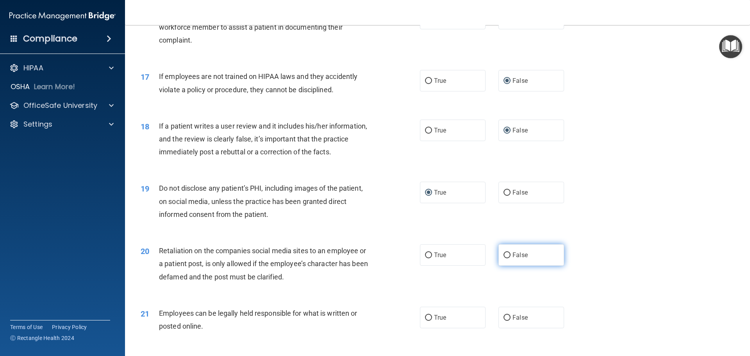
click at [504, 258] on input "False" at bounding box center [507, 255] width 7 height 6
radio input "true"
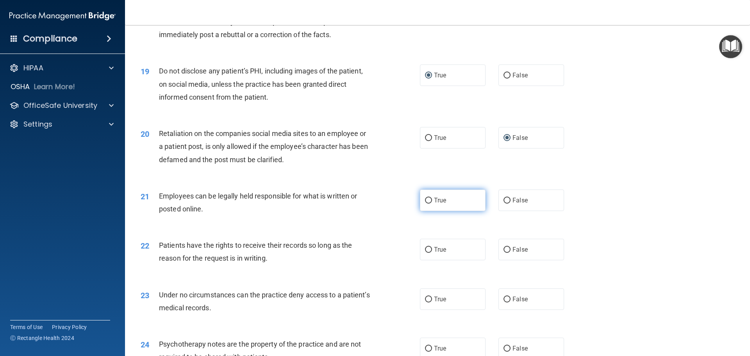
click at [425, 204] on input "True" at bounding box center [428, 201] width 7 height 6
radio input "true"
click at [502, 259] on label "False" at bounding box center [532, 249] width 66 height 21
click at [513, 253] on span "False" at bounding box center [520, 249] width 15 height 7
click at [511, 253] on input "False" at bounding box center [507, 250] width 7 height 6
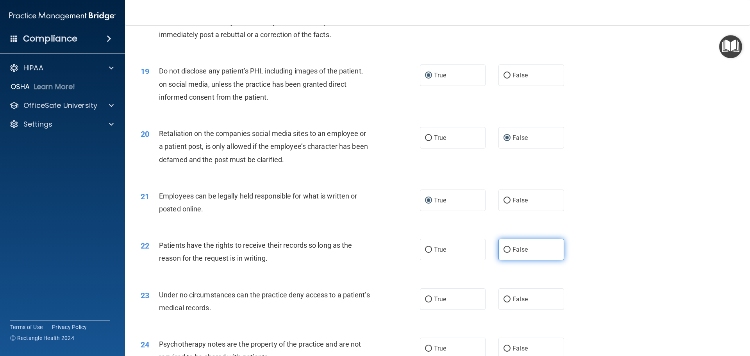
radio input "true"
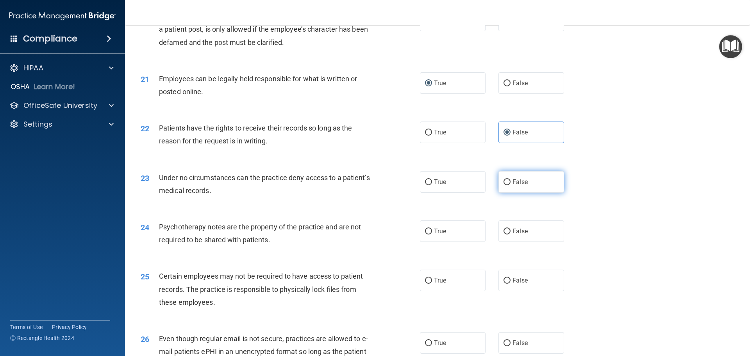
click at [504, 185] on input "False" at bounding box center [507, 182] width 7 height 6
radio input "true"
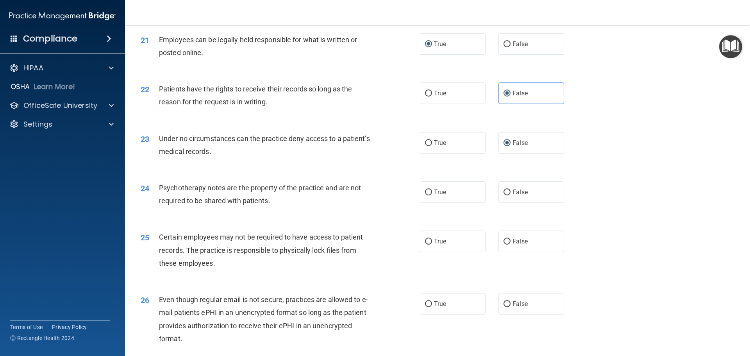
scroll to position [1328, 0]
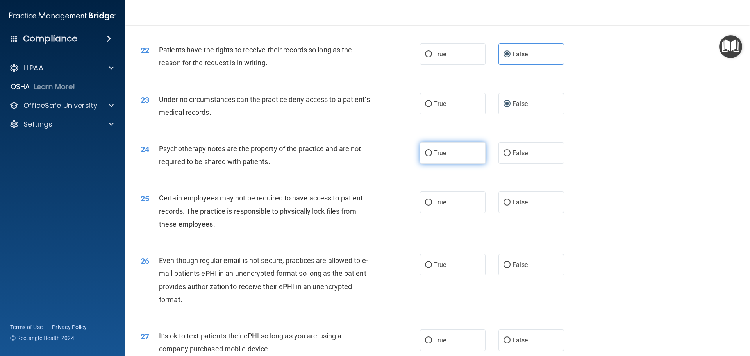
click at [425, 156] on input "True" at bounding box center [428, 153] width 7 height 6
radio input "true"
click at [425, 206] on input "True" at bounding box center [428, 203] width 7 height 6
radio input "true"
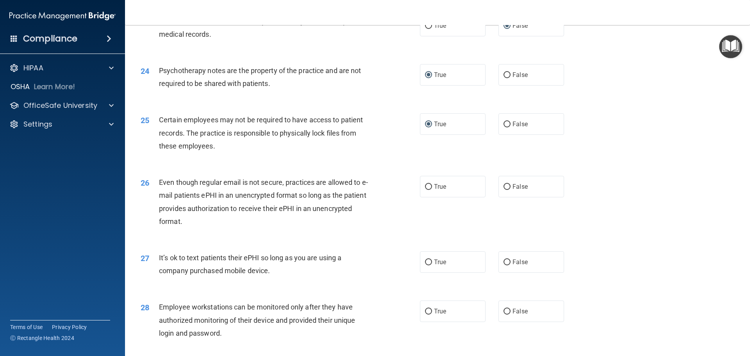
scroll to position [1446, 0]
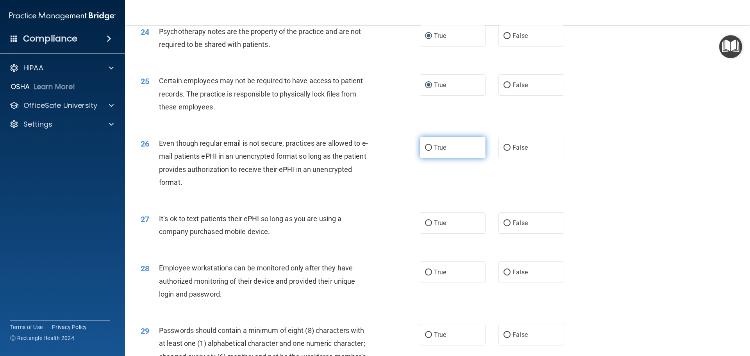
click at [426, 151] on input "True" at bounding box center [428, 148] width 7 height 6
radio input "true"
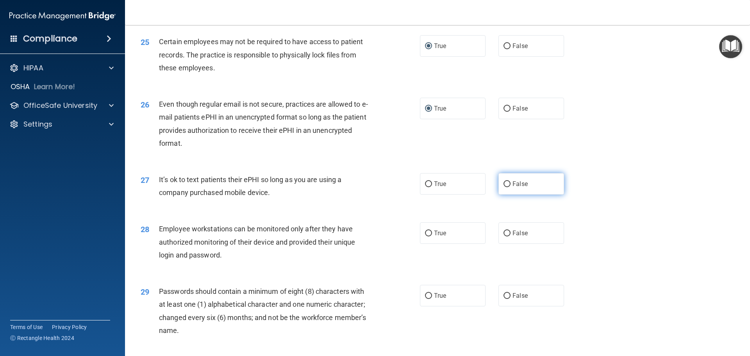
click at [504, 187] on input "False" at bounding box center [507, 184] width 7 height 6
radio input "true"
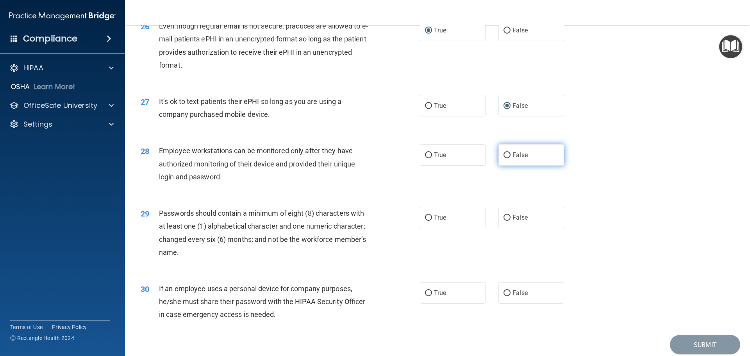
drag, startPoint x: 505, startPoint y: 167, endPoint x: 504, endPoint y: 172, distance: 5.7
click at [506, 158] on input "False" at bounding box center [507, 155] width 7 height 6
radio input "true"
click at [426, 221] on input "True" at bounding box center [428, 218] width 7 height 6
radio input "true"
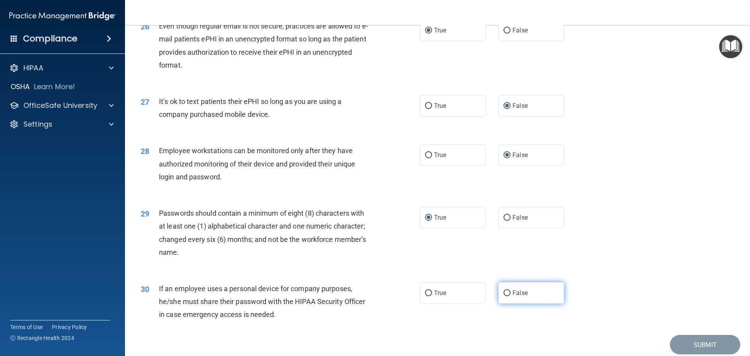
click at [505, 296] on input "False" at bounding box center [507, 293] width 7 height 6
radio input "true"
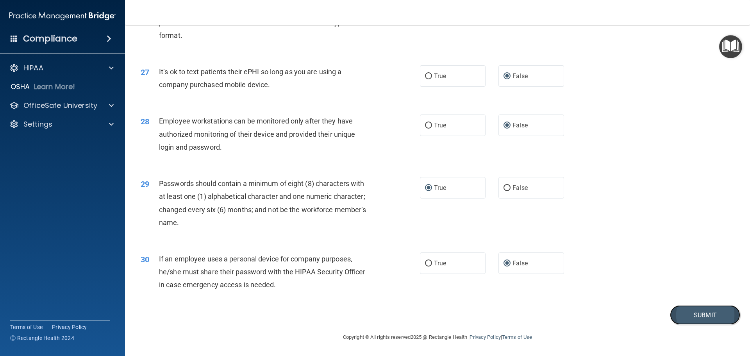
click at [679, 313] on button "Submit" at bounding box center [705, 315] width 70 height 20
click at [681, 317] on button "Submit" at bounding box center [705, 315] width 70 height 20
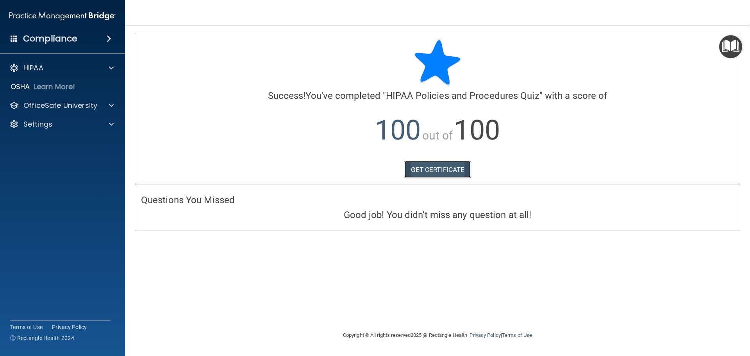
click at [448, 168] on link "GET CERTIFICATE" at bounding box center [437, 169] width 67 height 17
click at [80, 105] on p "OfficeSafe University" at bounding box center [60, 105] width 74 height 9
click at [55, 124] on p "HIPAA Training" at bounding box center [37, 124] width 64 height 8
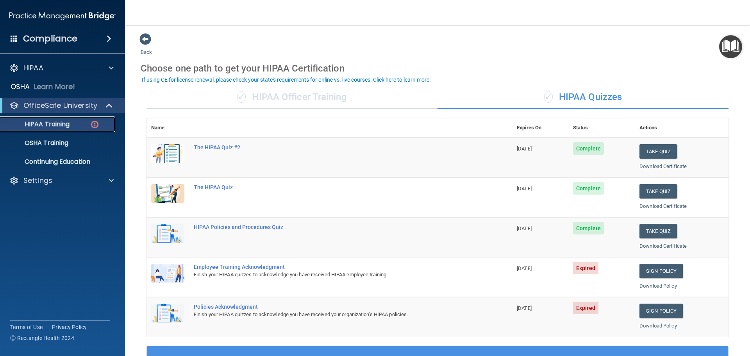
scroll to position [39, 0]
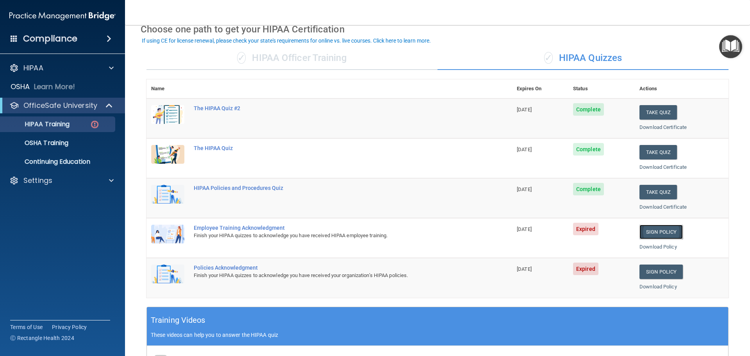
click at [664, 232] on link "Sign Policy" at bounding box center [661, 232] width 43 height 14
click at [579, 227] on span "Expired" at bounding box center [585, 229] width 25 height 13
click at [667, 233] on link "Sign Policy" at bounding box center [661, 232] width 43 height 14
click at [651, 245] on link "Download Policy" at bounding box center [659, 247] width 38 height 6
click at [655, 271] on link "Sign Policy" at bounding box center [661, 271] width 43 height 14
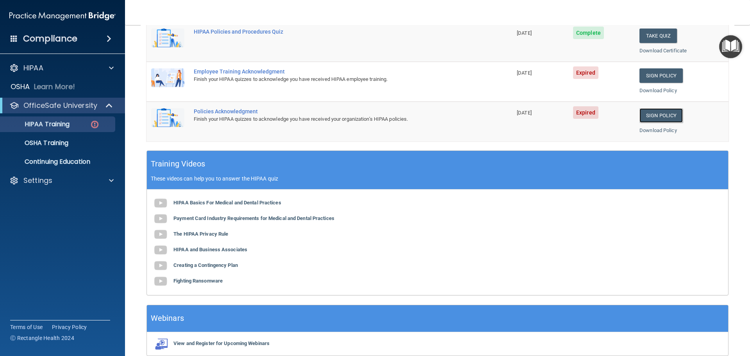
scroll to position [232, 0]
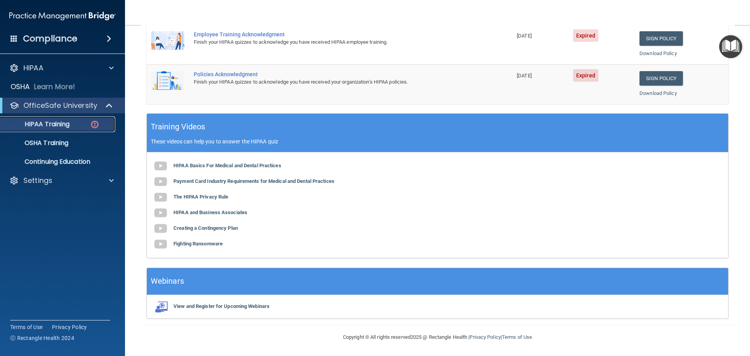
click at [51, 122] on p "HIPAA Training" at bounding box center [37, 124] width 64 height 8
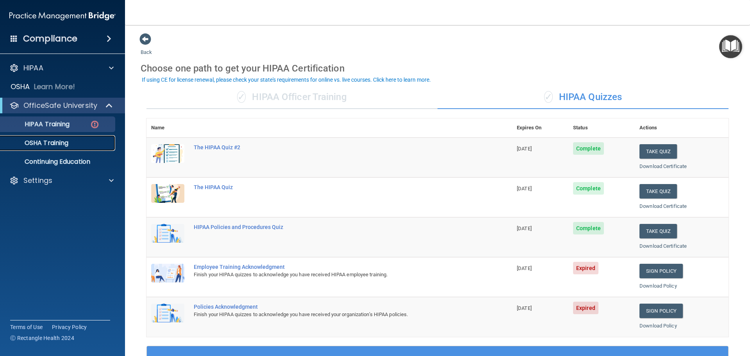
click at [63, 143] on p "OSHA Training" at bounding box center [36, 143] width 63 height 8
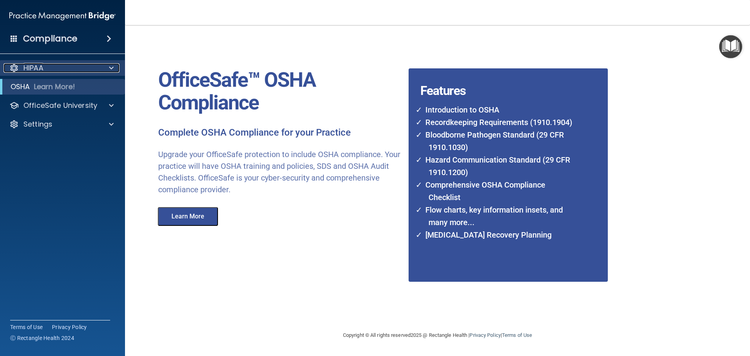
click at [41, 70] on p "HIPAA" at bounding box center [33, 67] width 20 height 9
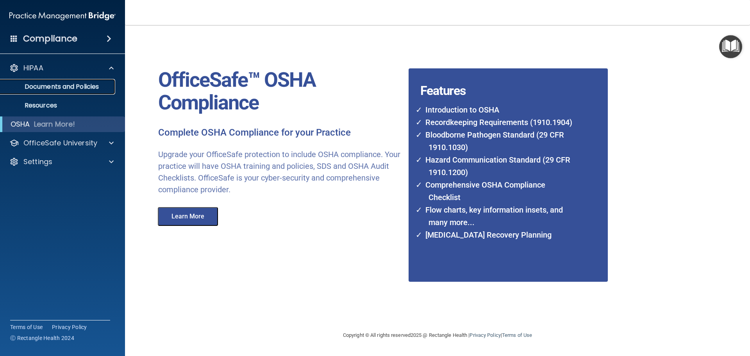
click at [78, 88] on p "Documents and Policies" at bounding box center [58, 87] width 107 height 8
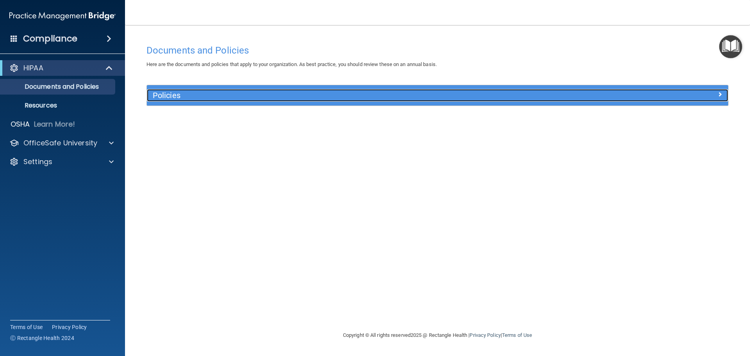
click at [722, 93] on span at bounding box center [720, 93] width 5 height 9
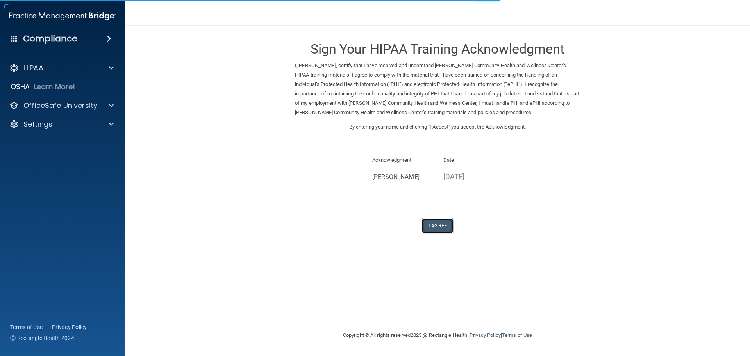
click at [443, 223] on button "I Agree" at bounding box center [437, 225] width 31 height 14
click at [438, 223] on button "I Agree" at bounding box center [437, 225] width 31 height 14
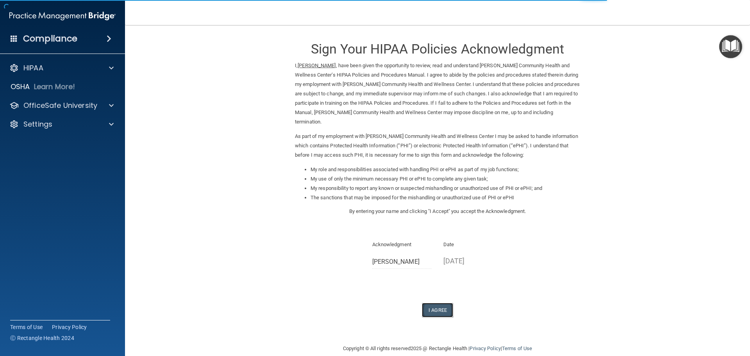
click at [436, 311] on button "I Agree" at bounding box center [437, 310] width 31 height 14
click at [436, 310] on button "I Agree" at bounding box center [437, 310] width 31 height 14
